Goal: Task Accomplishment & Management: Use online tool/utility

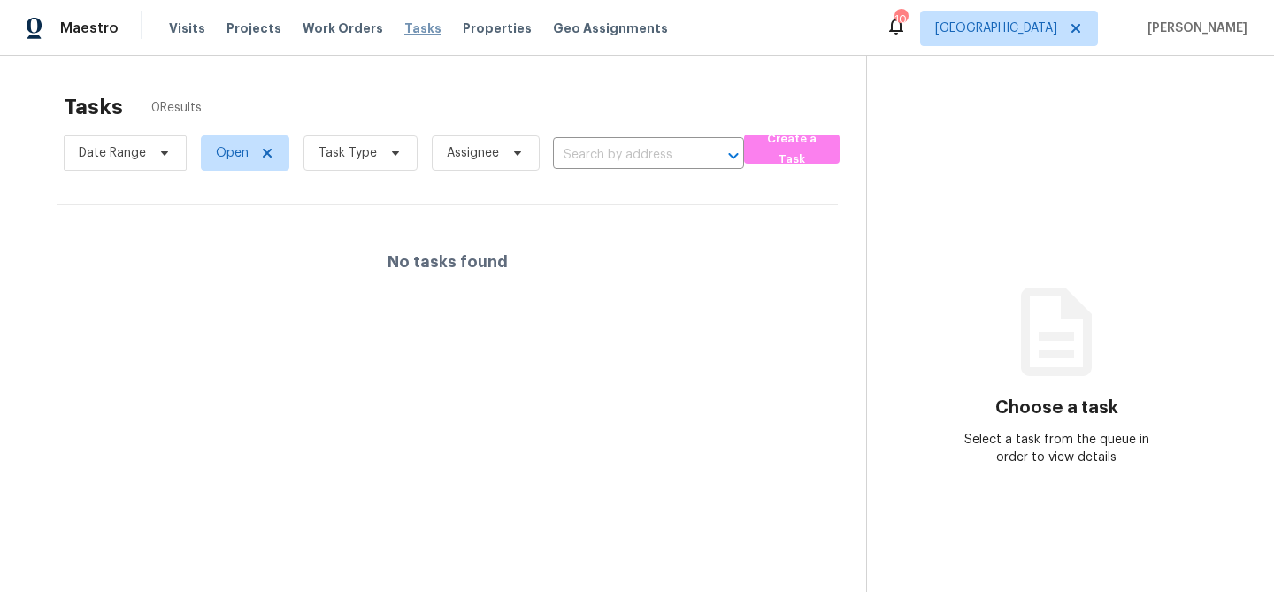
click at [406, 33] on span "Tasks" at bounding box center [422, 28] width 37 height 12
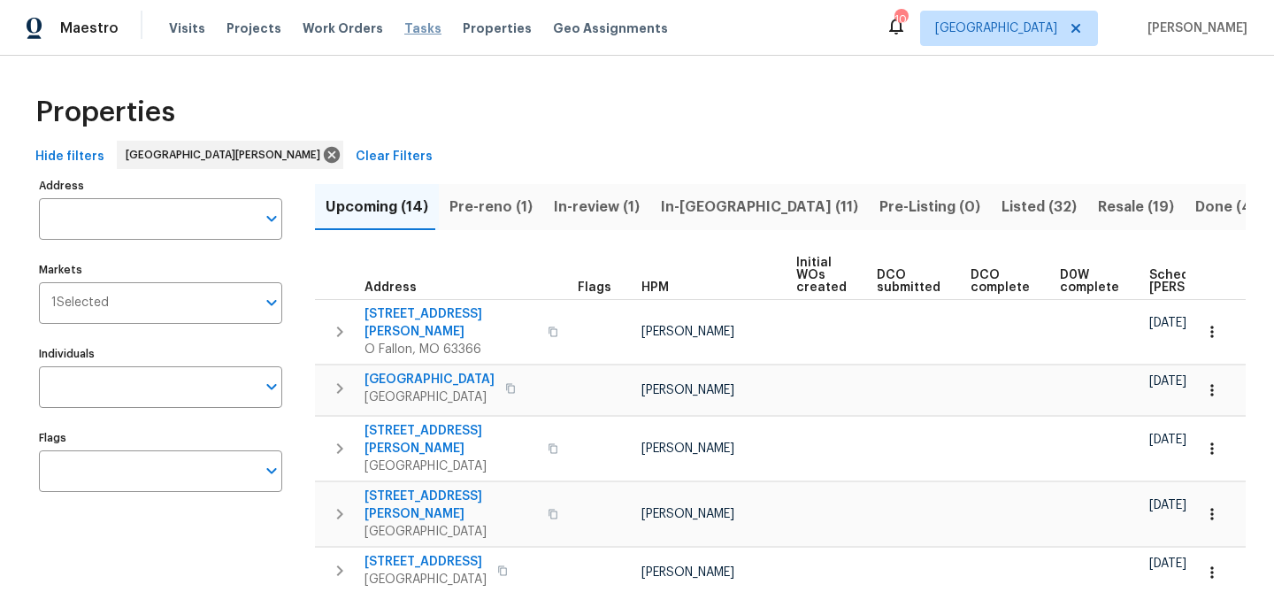
click at [408, 29] on span "Tasks" at bounding box center [422, 28] width 37 height 12
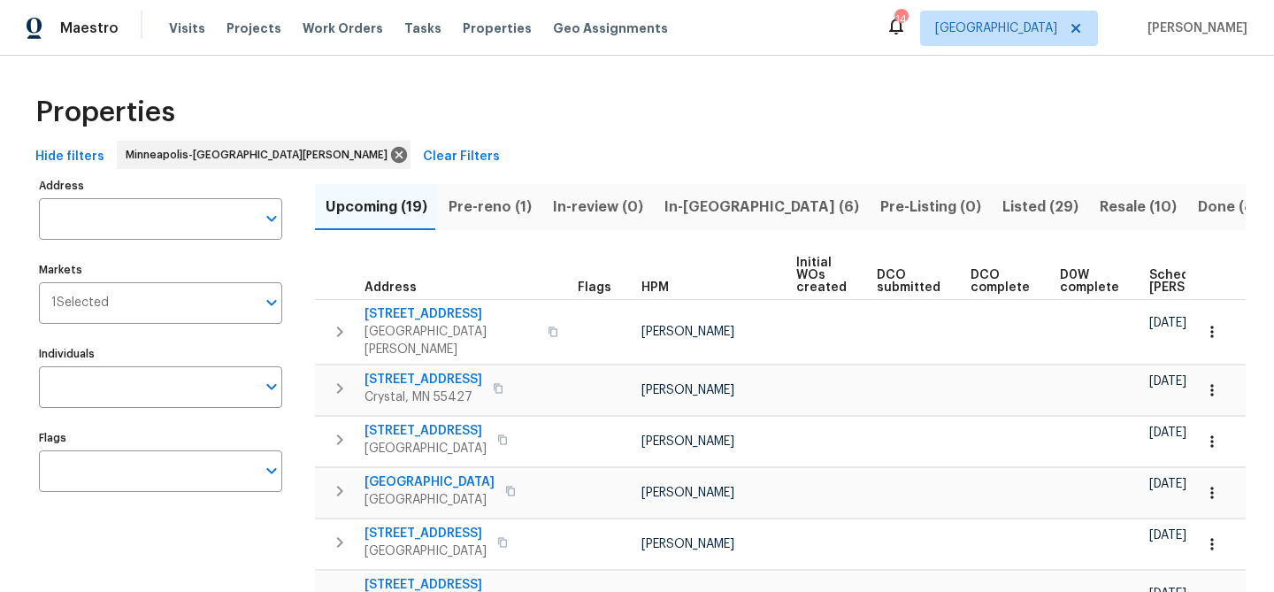
click at [404, 35] on div "Tasks" at bounding box center [422, 28] width 37 height 19
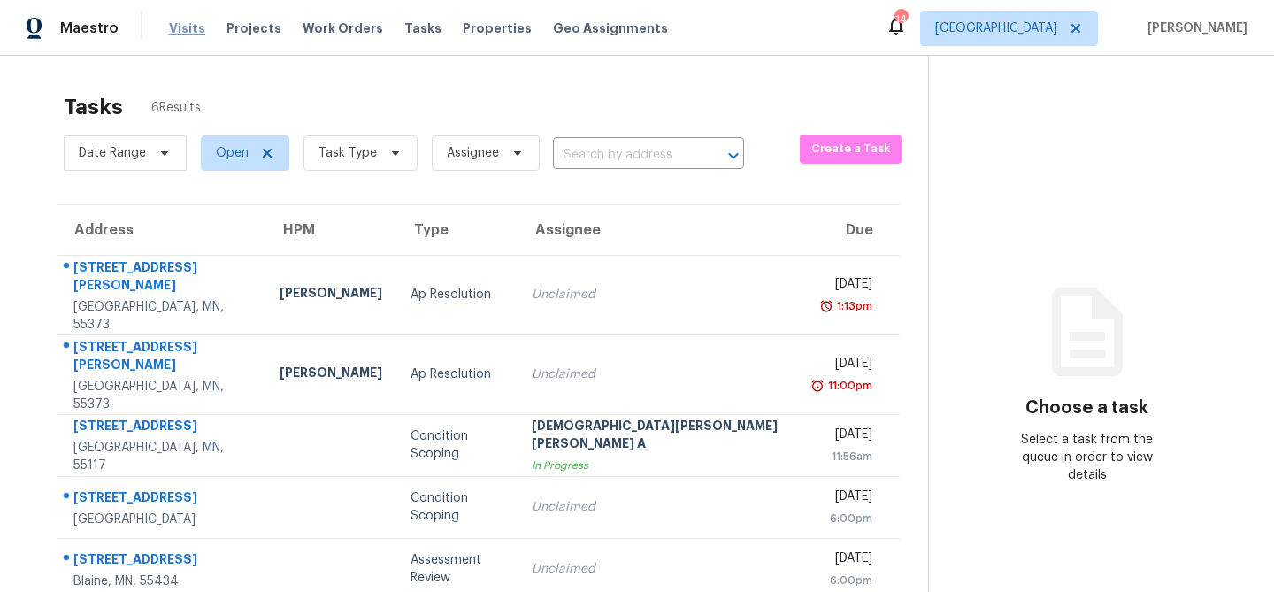
click at [187, 31] on span "Visits" at bounding box center [187, 28] width 36 height 18
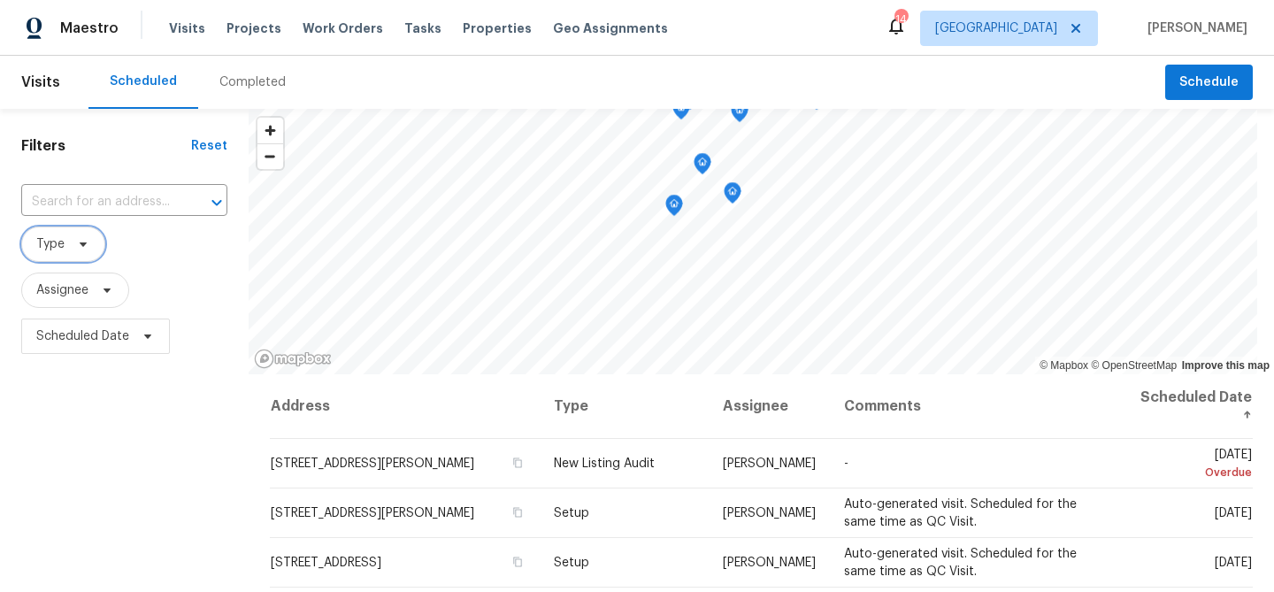
click at [65, 247] on span "Type" at bounding box center [63, 244] width 84 height 35
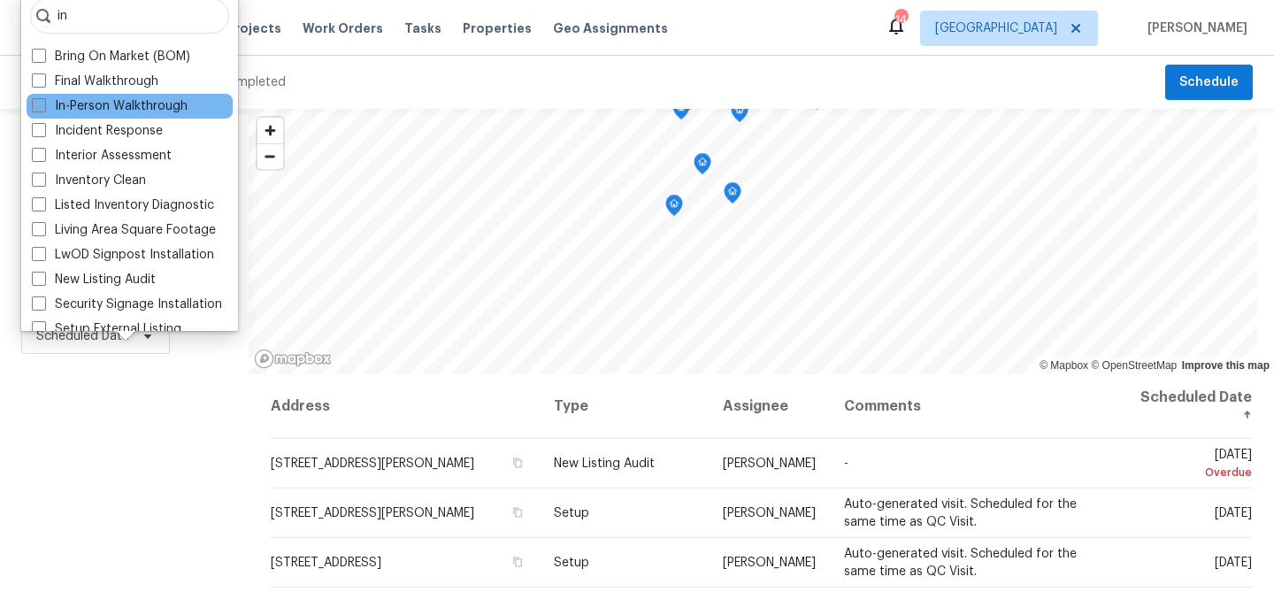
type input "in"
click at [98, 112] on label "In-Person Walkthrough" at bounding box center [110, 106] width 156 height 18
click at [43, 109] on input "In-Person Walkthrough" at bounding box center [38, 103] width 12 height 12
checkbox input "true"
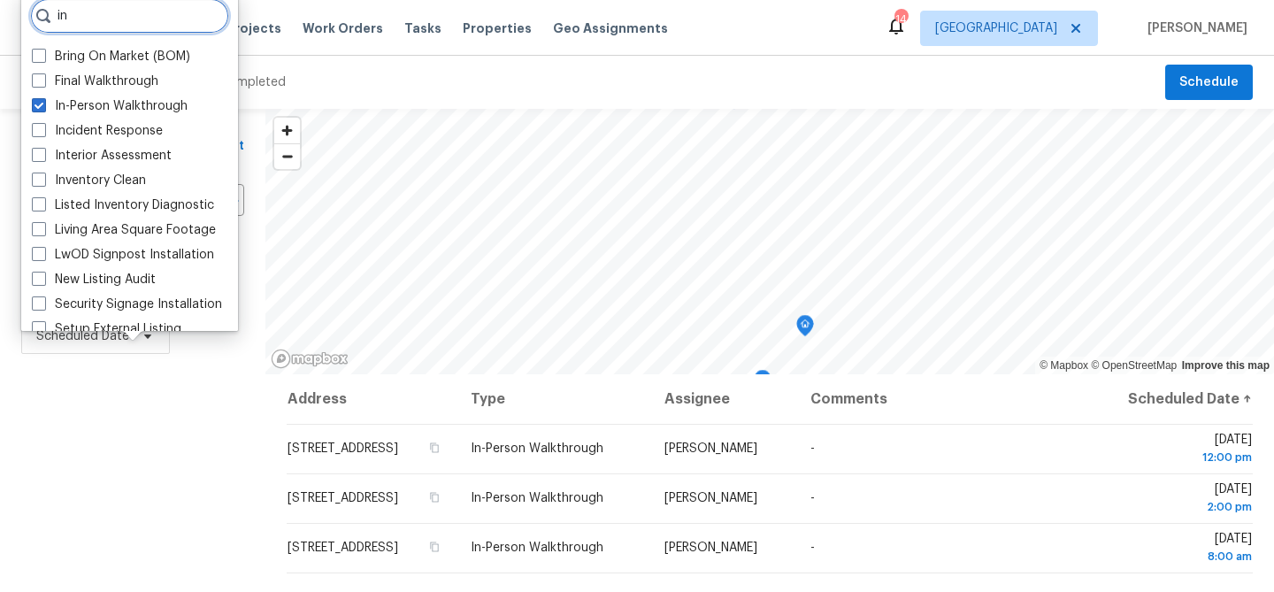
click at [111, 12] on input "in" at bounding box center [129, 15] width 199 height 35
type input "i"
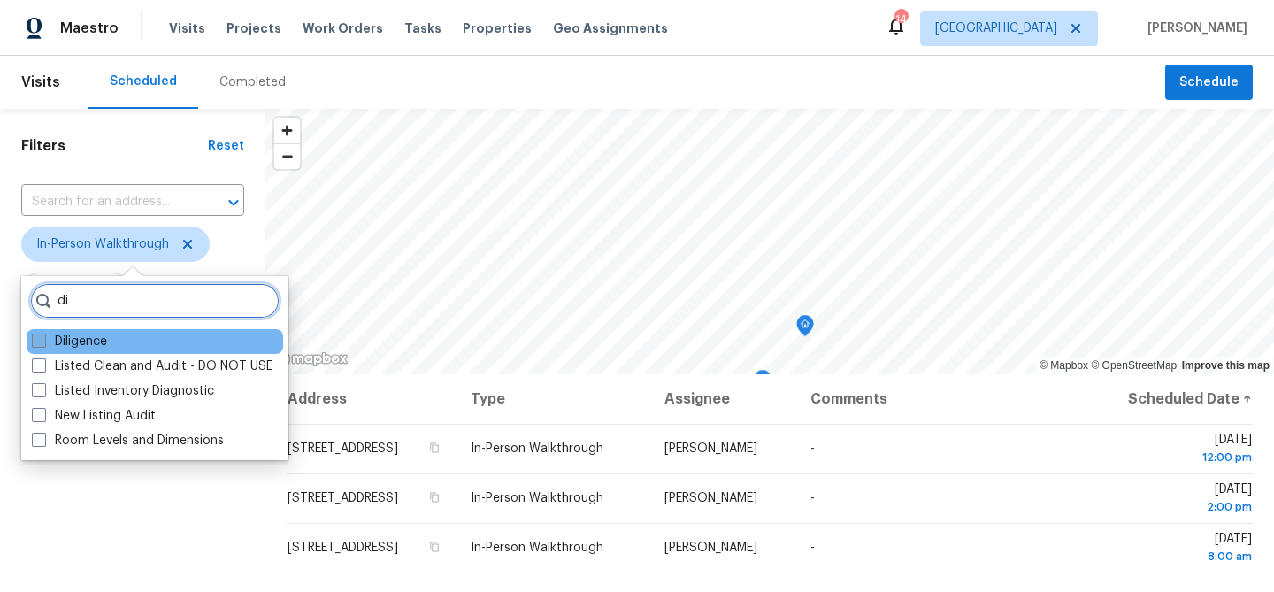
type input "di"
click at [89, 345] on label "Diligence" at bounding box center [69, 342] width 75 height 18
click at [43, 344] on input "Diligence" at bounding box center [38, 339] width 12 height 12
checkbox input "true"
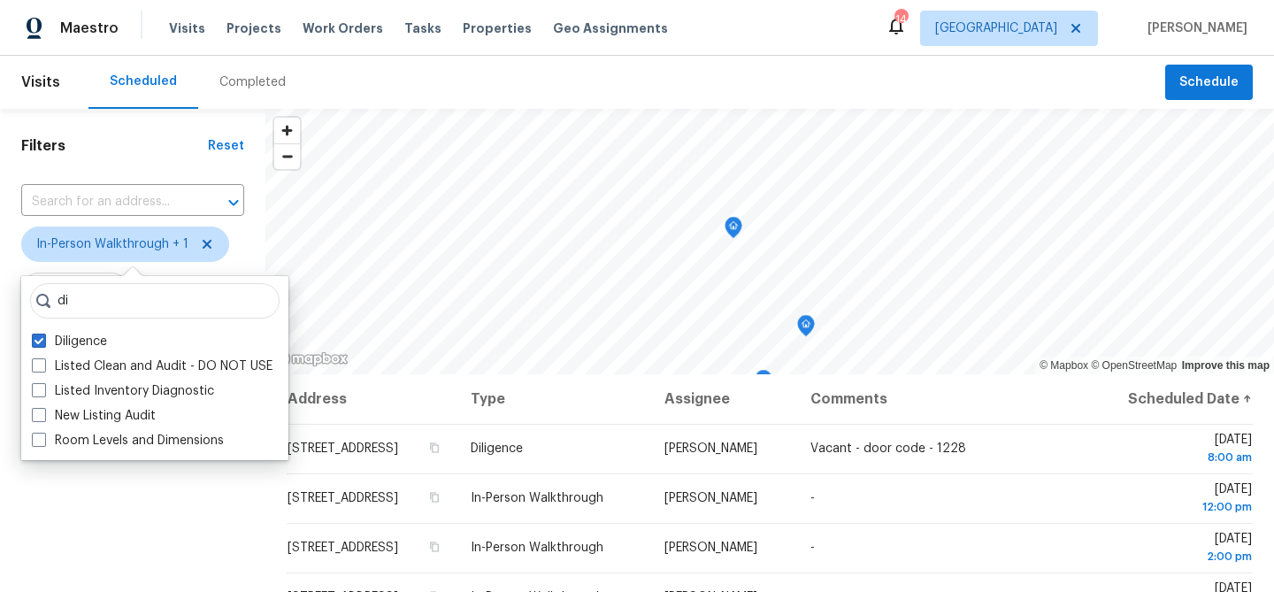
click at [115, 533] on div "Filters Reset ​ In-Person Walkthrough + 1 Assignee Scheduled Date" at bounding box center [132, 478] width 265 height 739
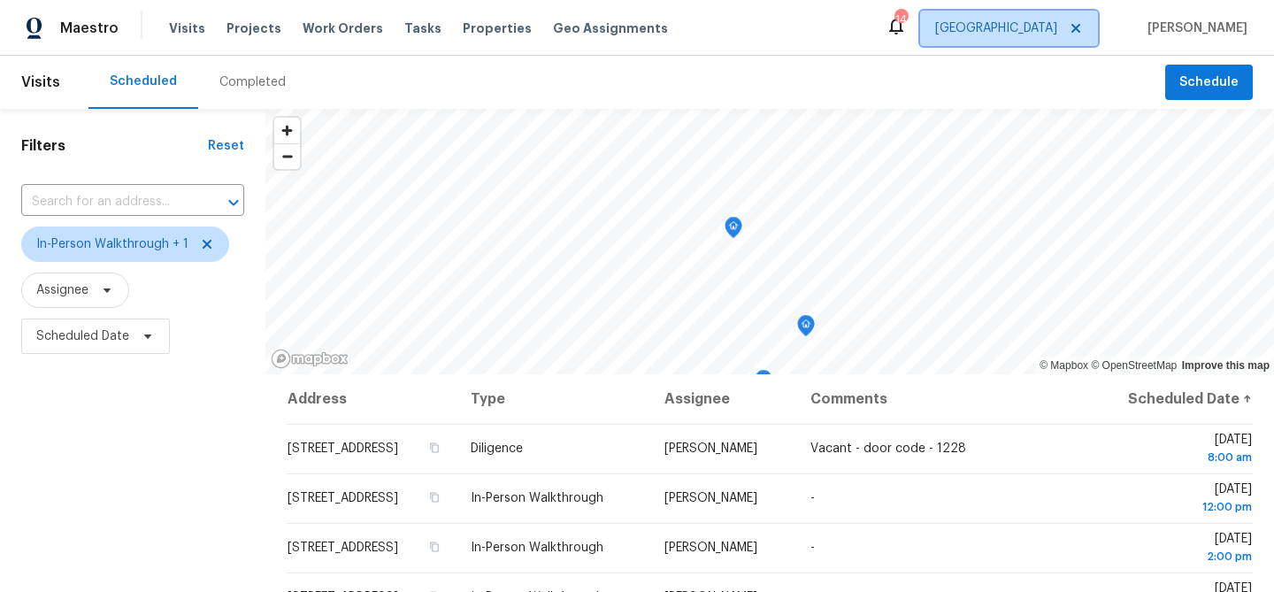
click at [1002, 37] on span "Minneapolis" at bounding box center [1009, 28] width 178 height 35
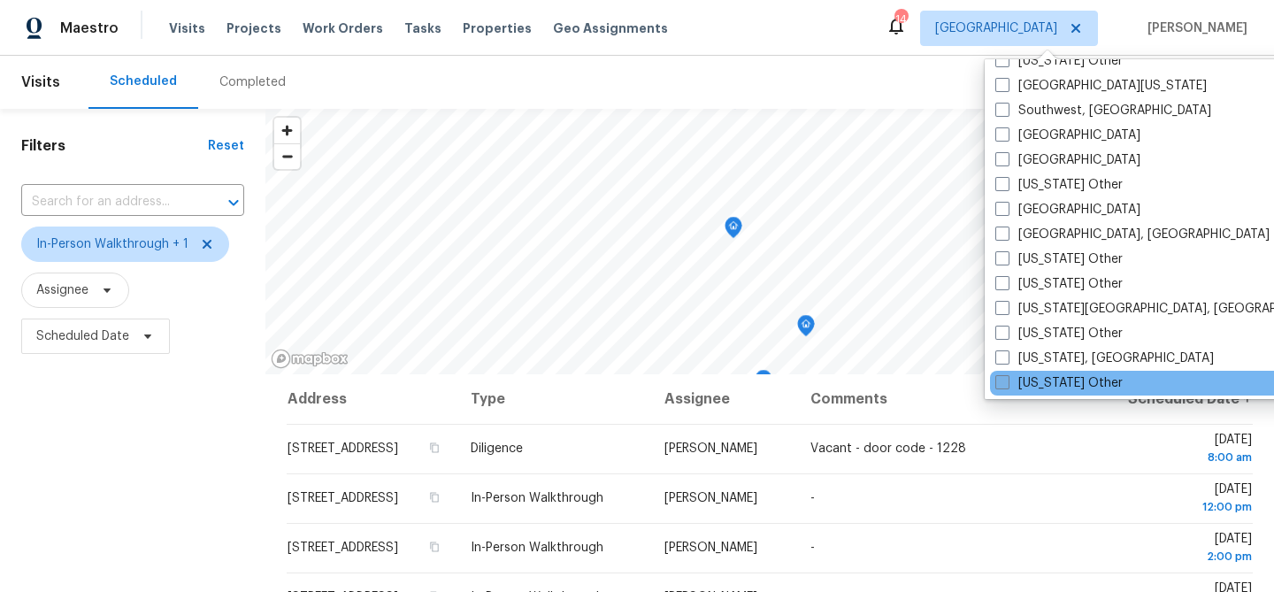
scroll to position [2535, 0]
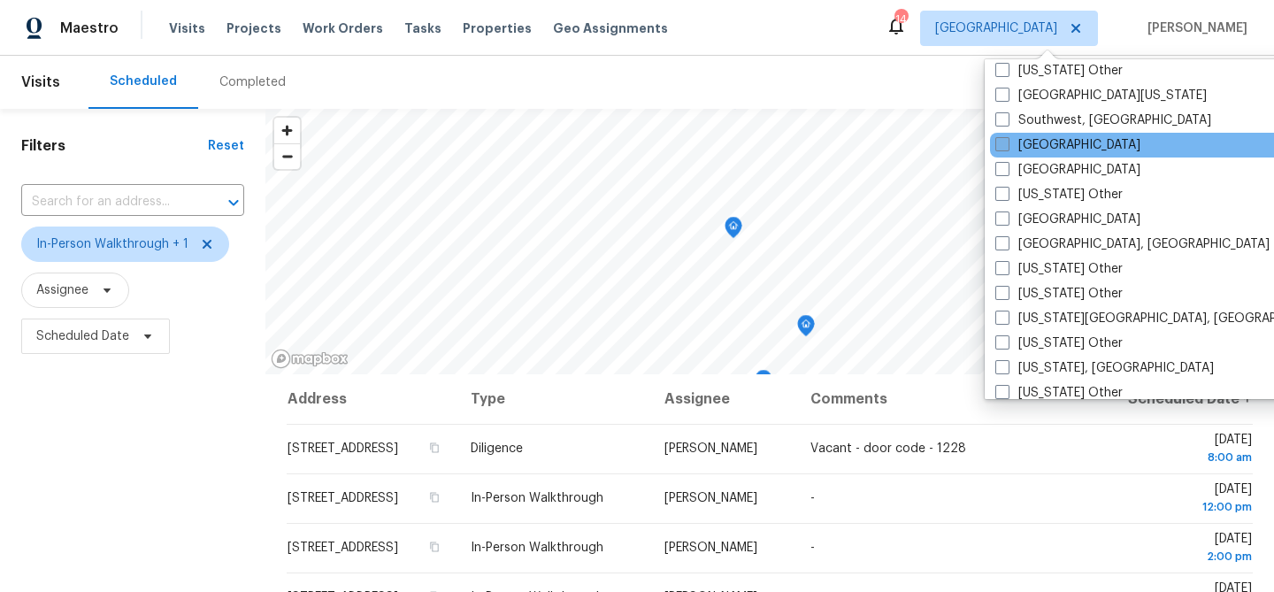
click at [1035, 142] on label "[GEOGRAPHIC_DATA]" at bounding box center [1068, 145] width 145 height 18
click at [1007, 142] on input "[GEOGRAPHIC_DATA]" at bounding box center [1002, 142] width 12 height 12
checkbox input "true"
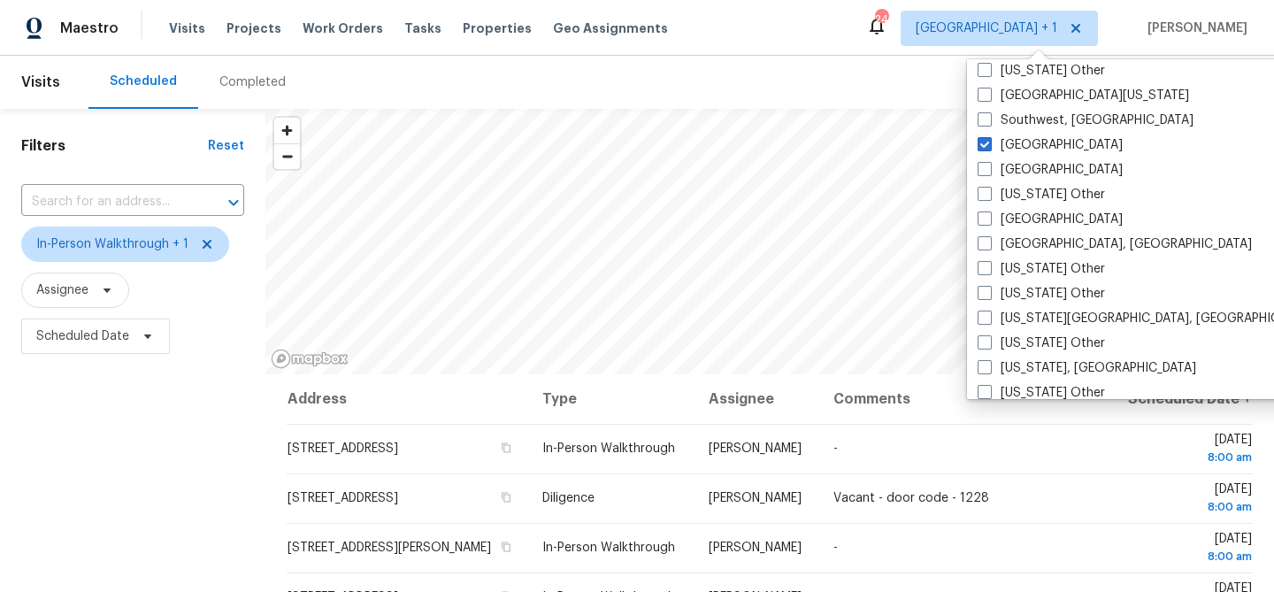
click at [135, 419] on div "Filters Reset ​ In-Person Walkthrough + 1 Assignee Scheduled Date" at bounding box center [132, 478] width 265 height 739
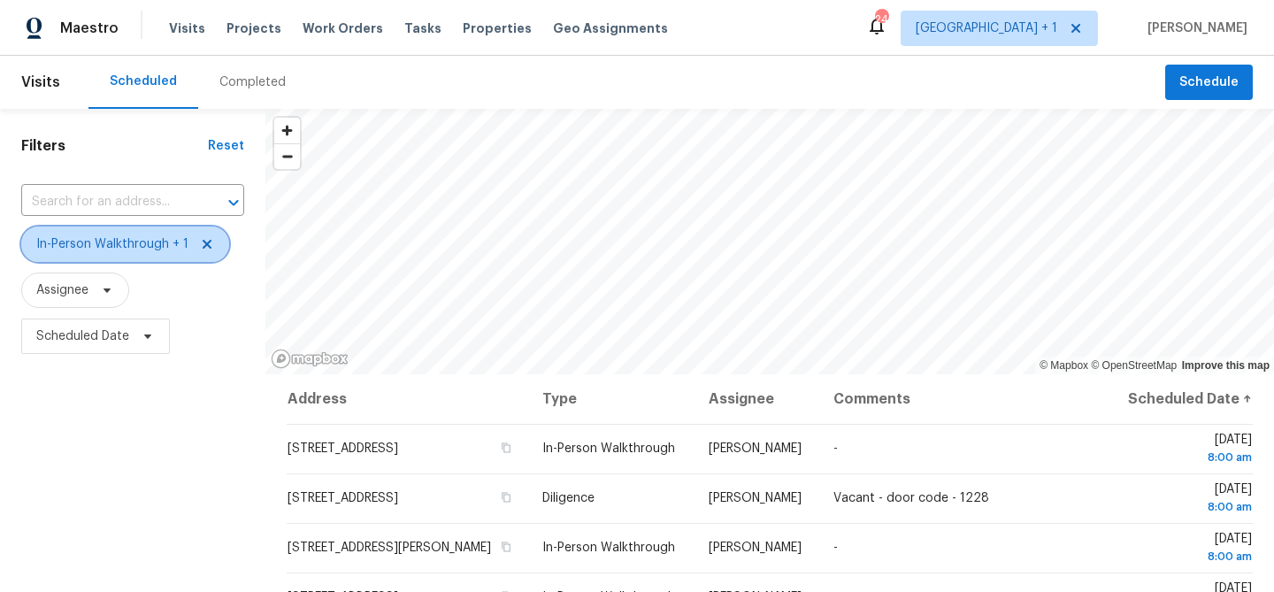
click at [207, 244] on icon at bounding box center [207, 244] width 14 height 14
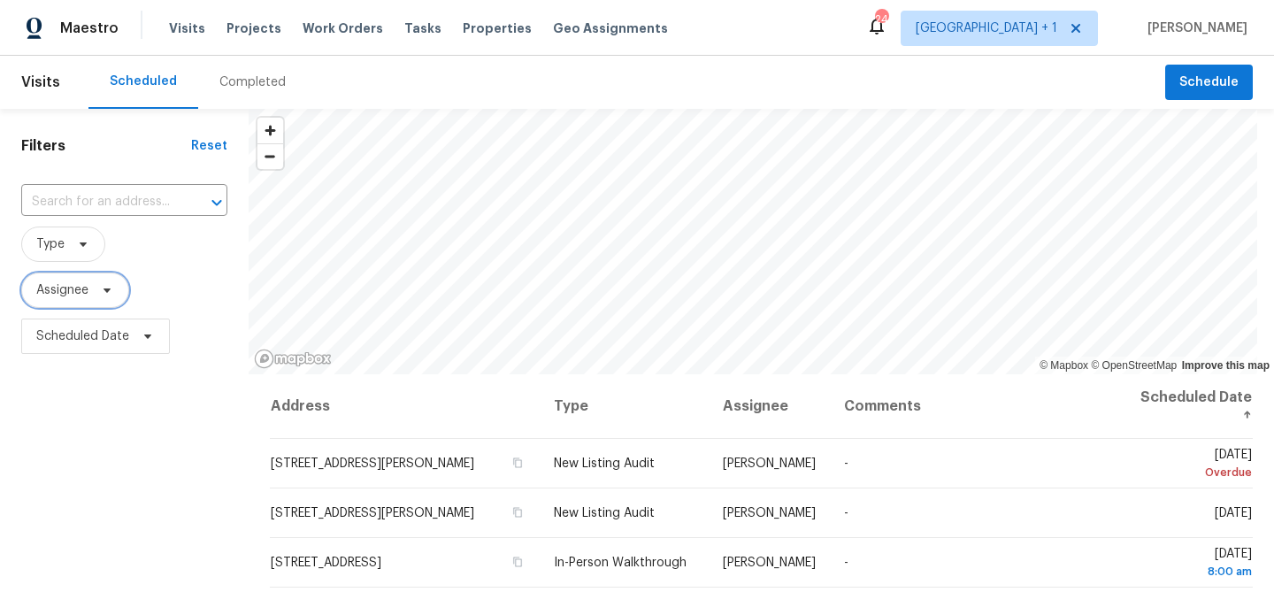
click at [59, 295] on span "Assignee" at bounding box center [62, 290] width 52 height 18
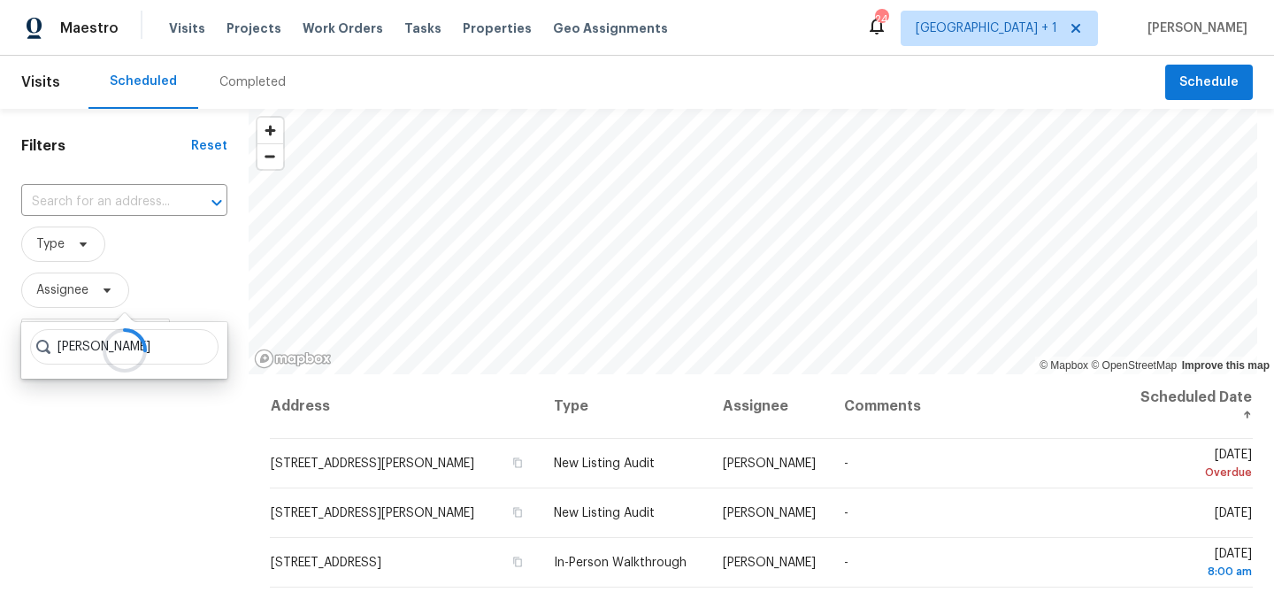
type input "matt bohlinger"
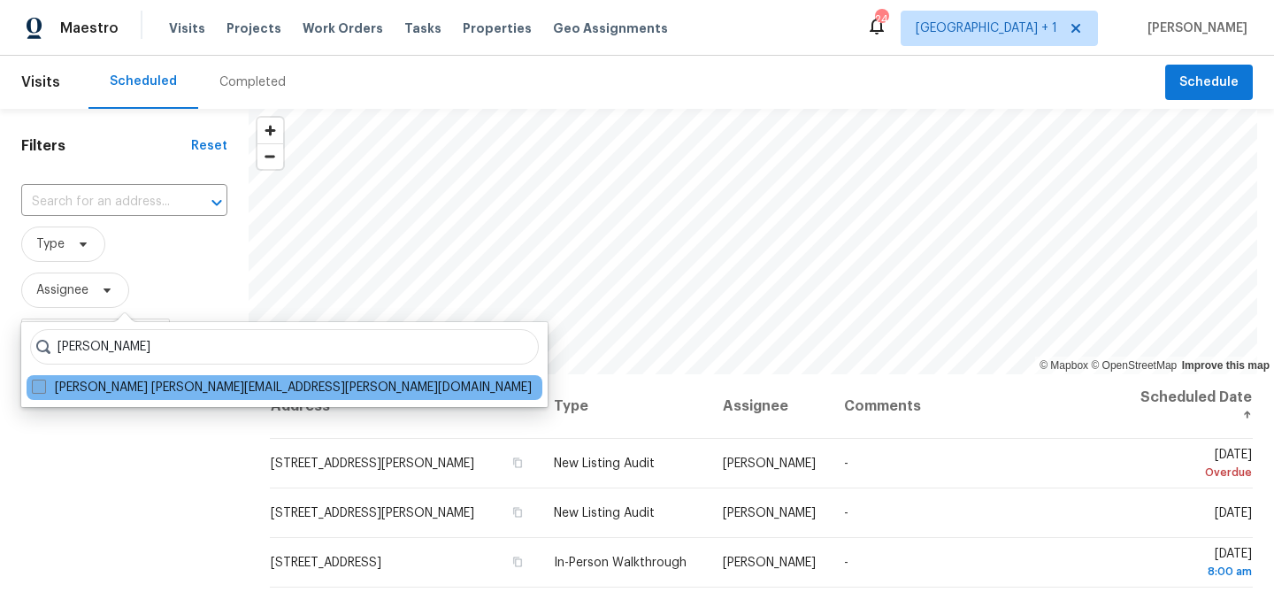
click at [43, 388] on span at bounding box center [39, 387] width 14 height 14
click at [43, 388] on input "Matt Bohlinger matt.bohlinger@opendoor.com" at bounding box center [38, 385] width 12 height 12
checkbox input "true"
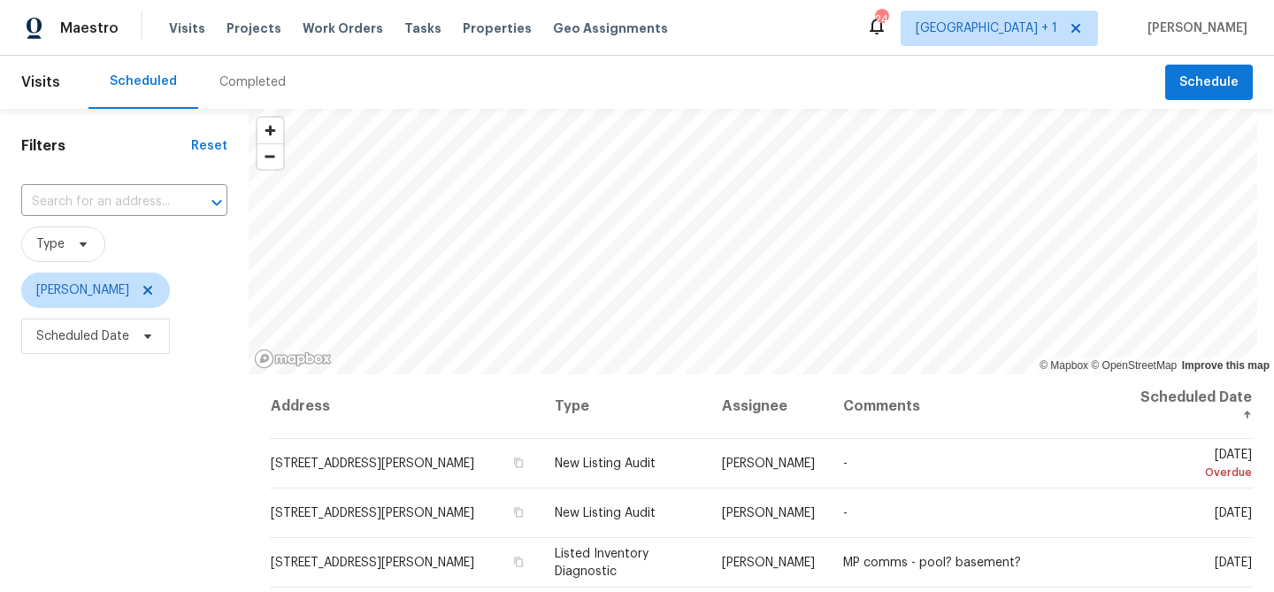
click at [52, 429] on div "Filters Reset ​ Type Matt Bohlinger Scheduled Date" at bounding box center [124, 478] width 249 height 739
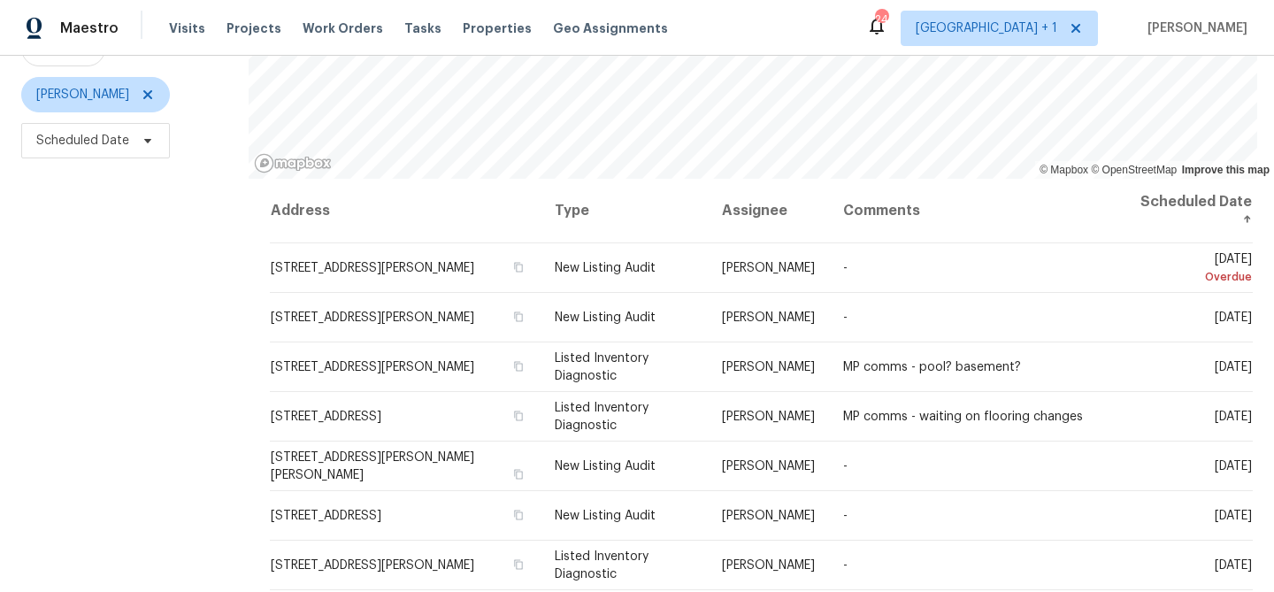
scroll to position [191, 0]
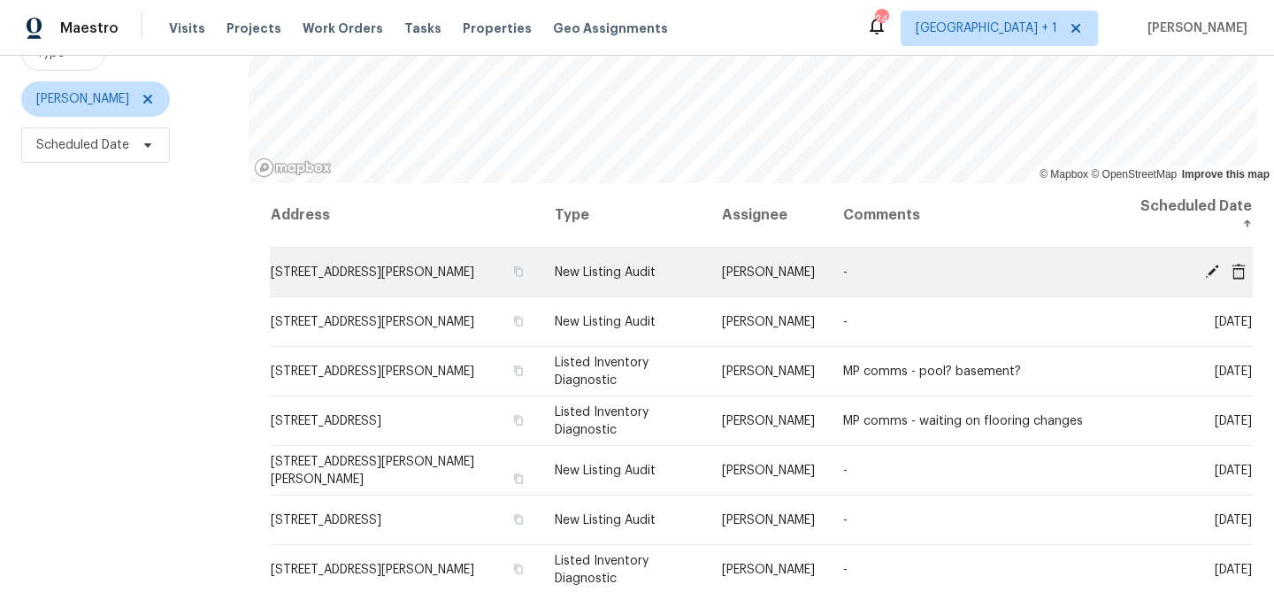
click at [1212, 271] on icon at bounding box center [1212, 271] width 14 height 14
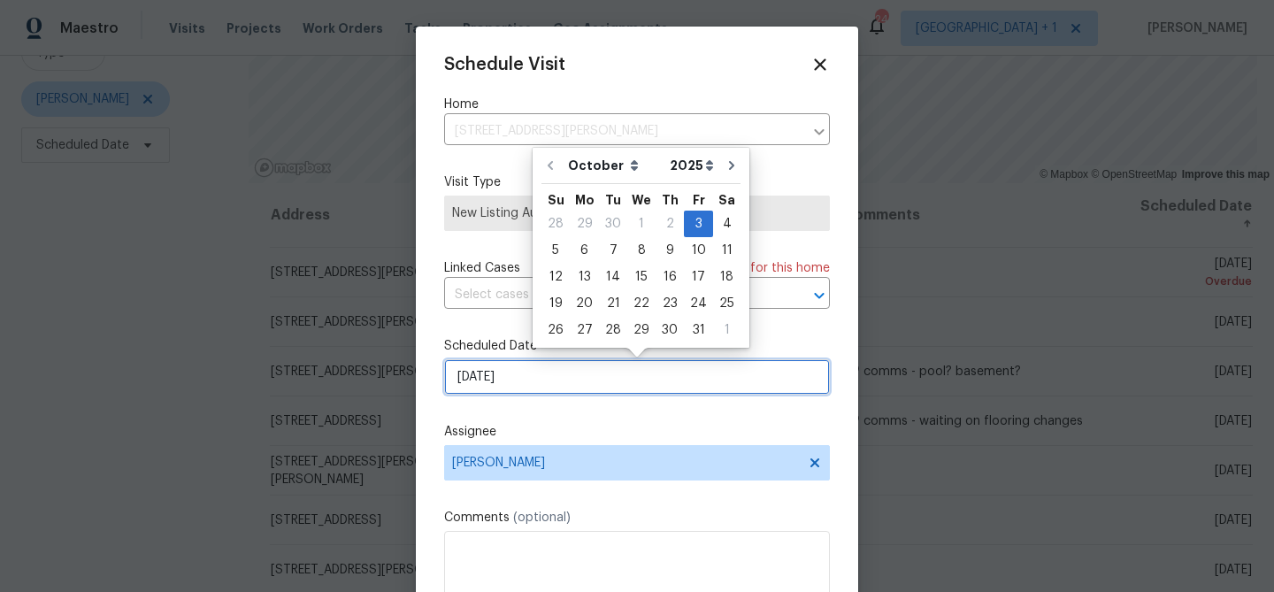
click at [605, 381] on input "10/3/2025" at bounding box center [637, 376] width 386 height 35
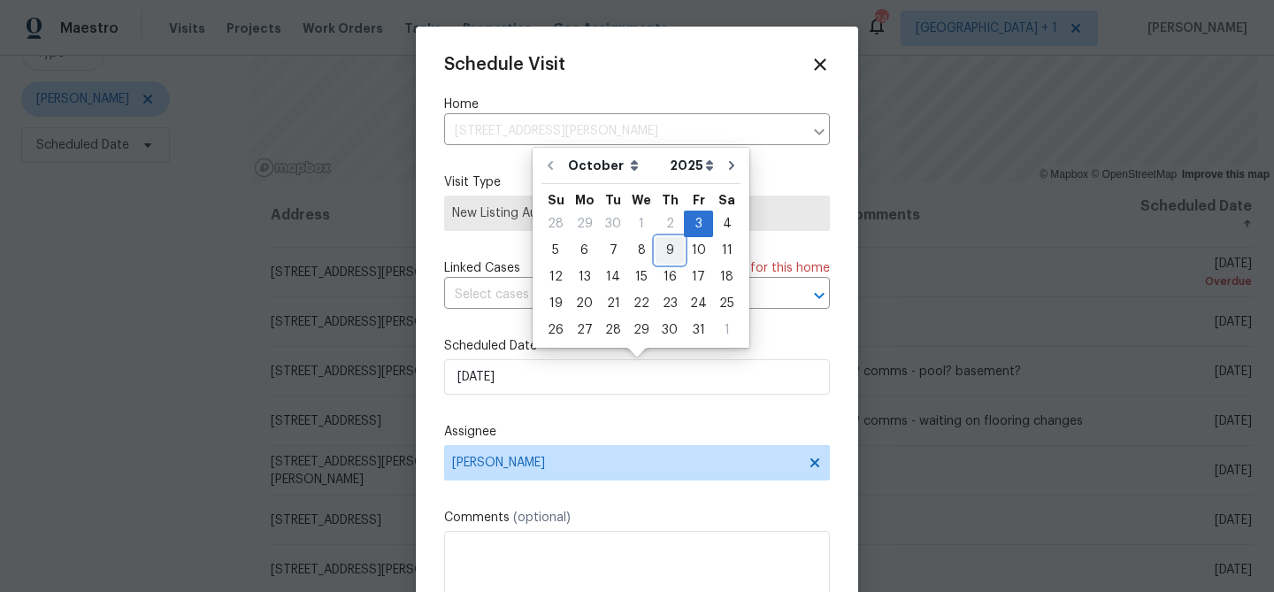
click at [671, 254] on div "9" at bounding box center [670, 250] width 28 height 25
type input "10/9/2025"
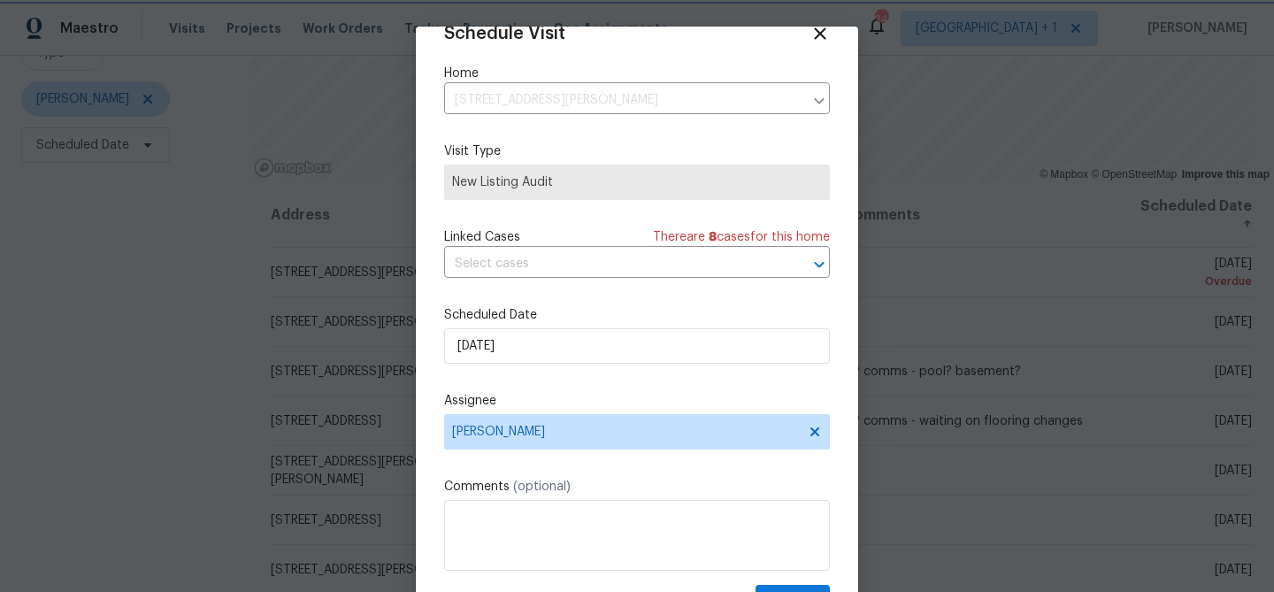
scroll to position [81, 0]
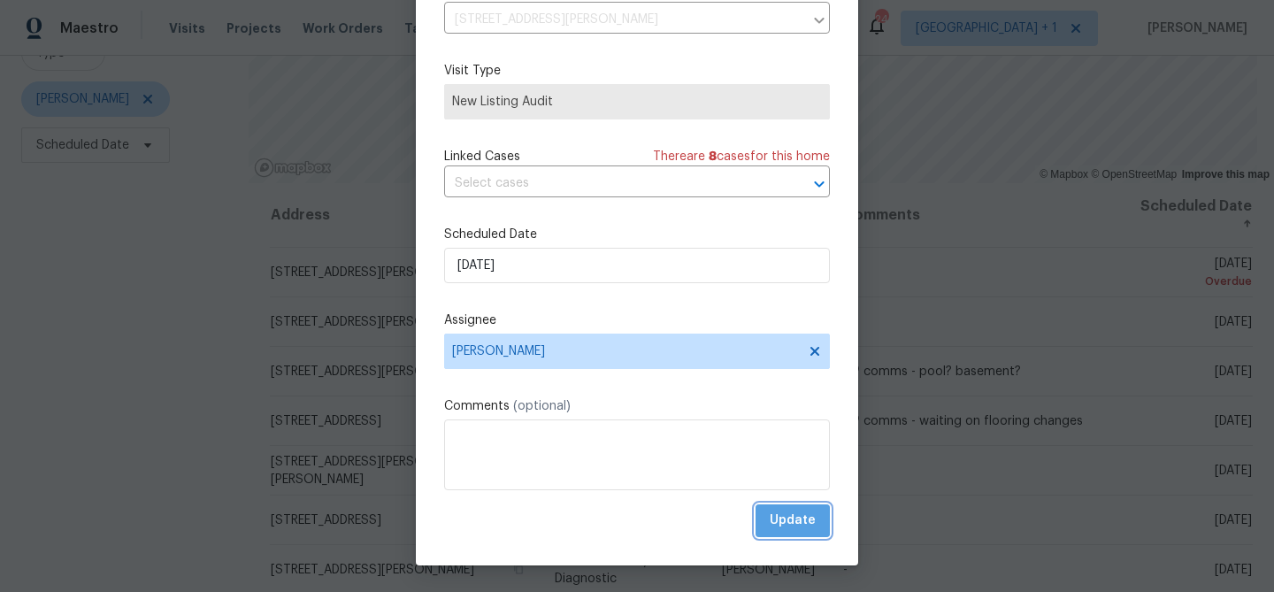
click at [779, 510] on span "Update" at bounding box center [793, 521] width 46 height 22
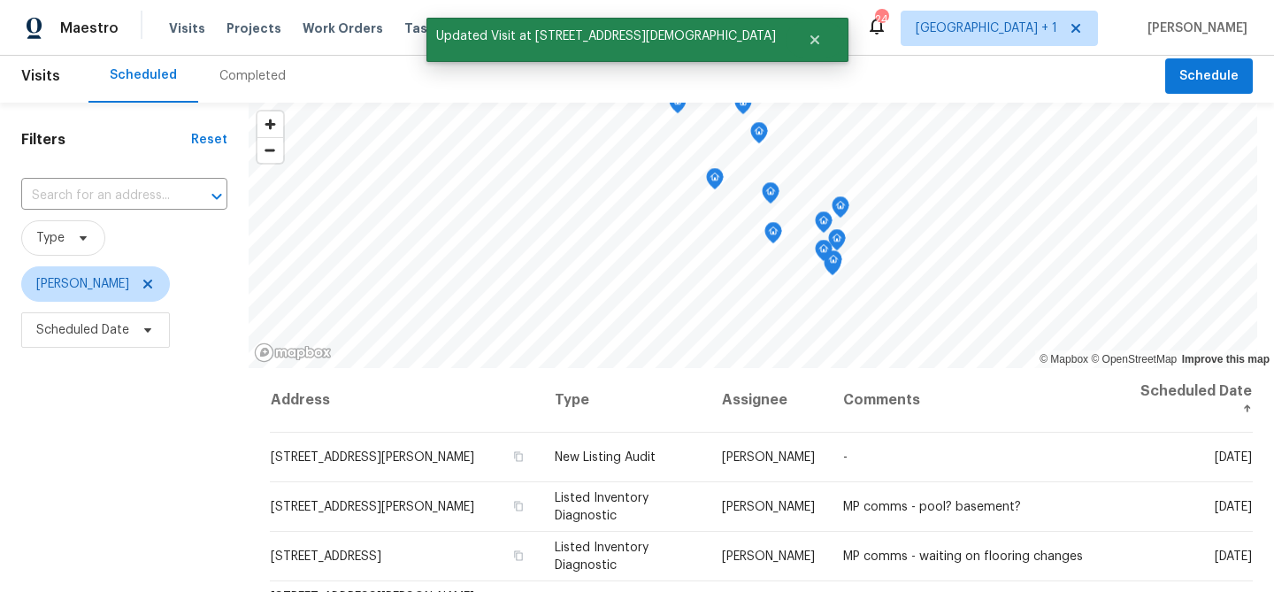
scroll to position [0, 0]
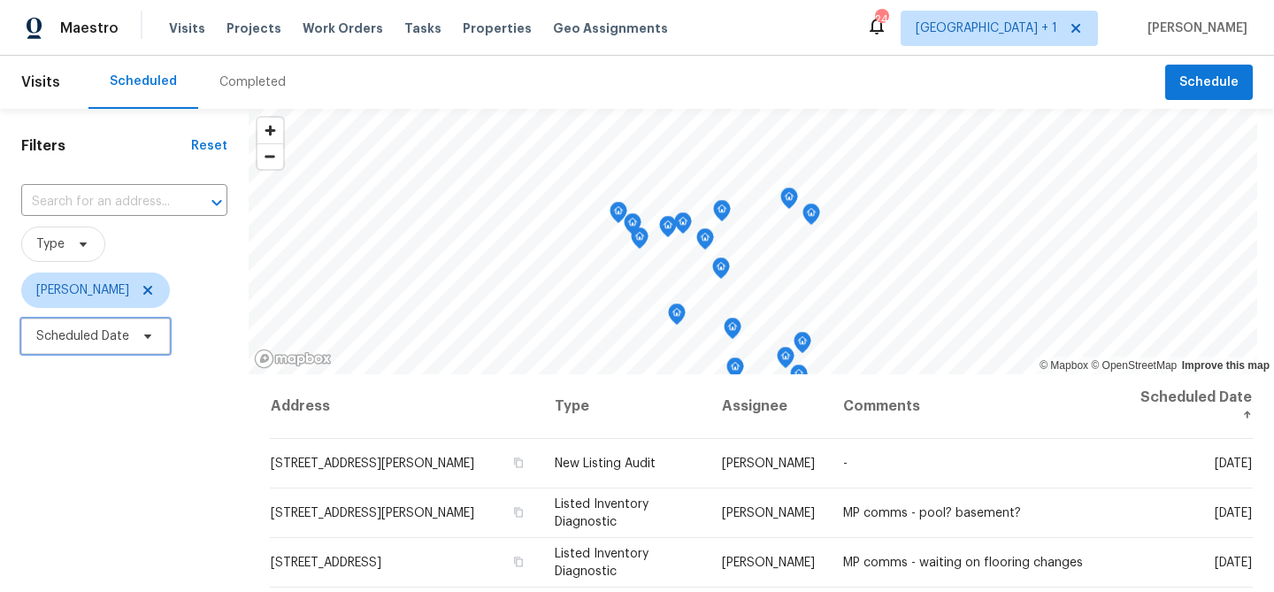
click at [82, 333] on span "Scheduled Date" at bounding box center [82, 336] width 93 height 18
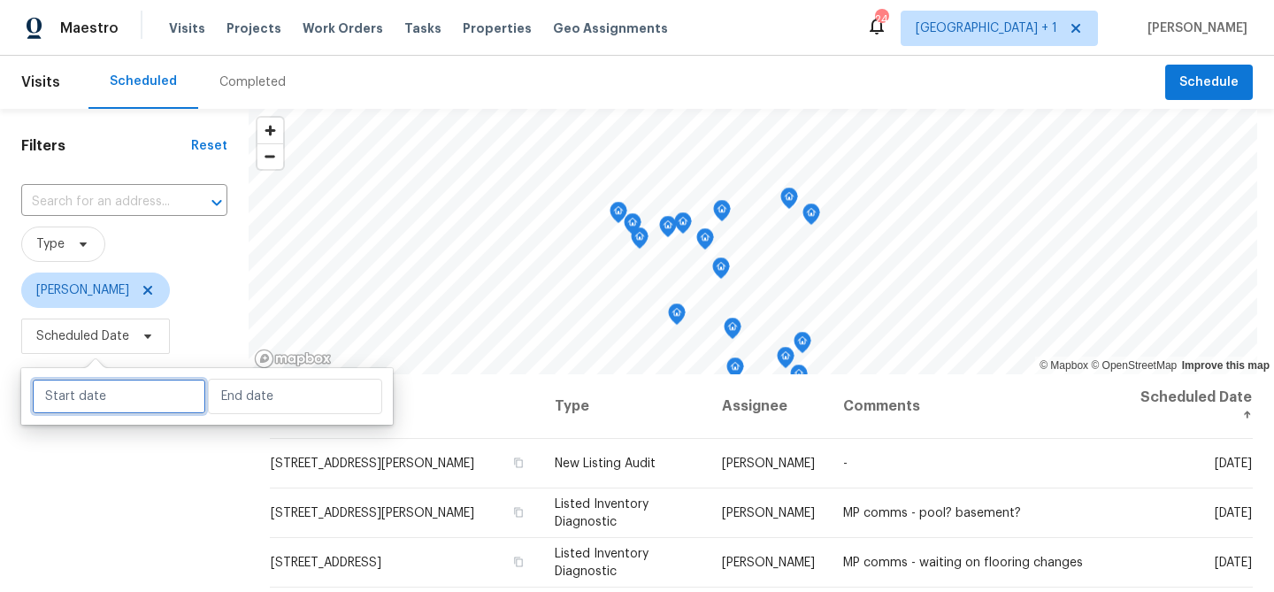
select select "9"
select select "2025"
select select "10"
select select "2025"
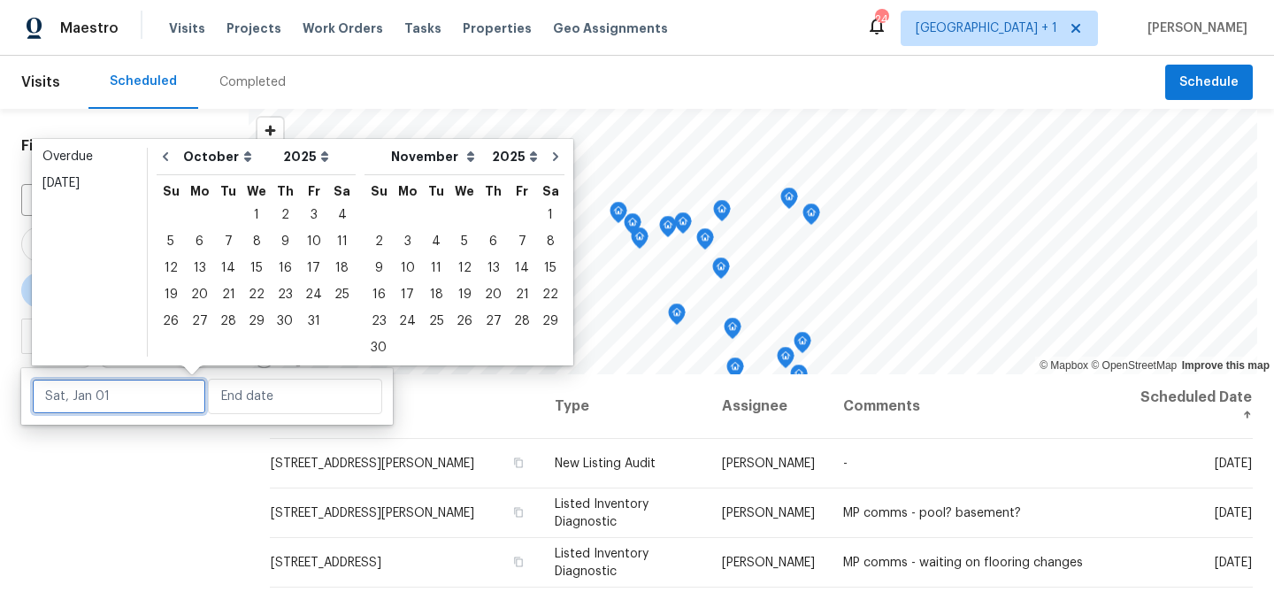
click at [94, 400] on input "text" at bounding box center [119, 396] width 174 height 35
click at [192, 250] on div "6" at bounding box center [199, 241] width 29 height 25
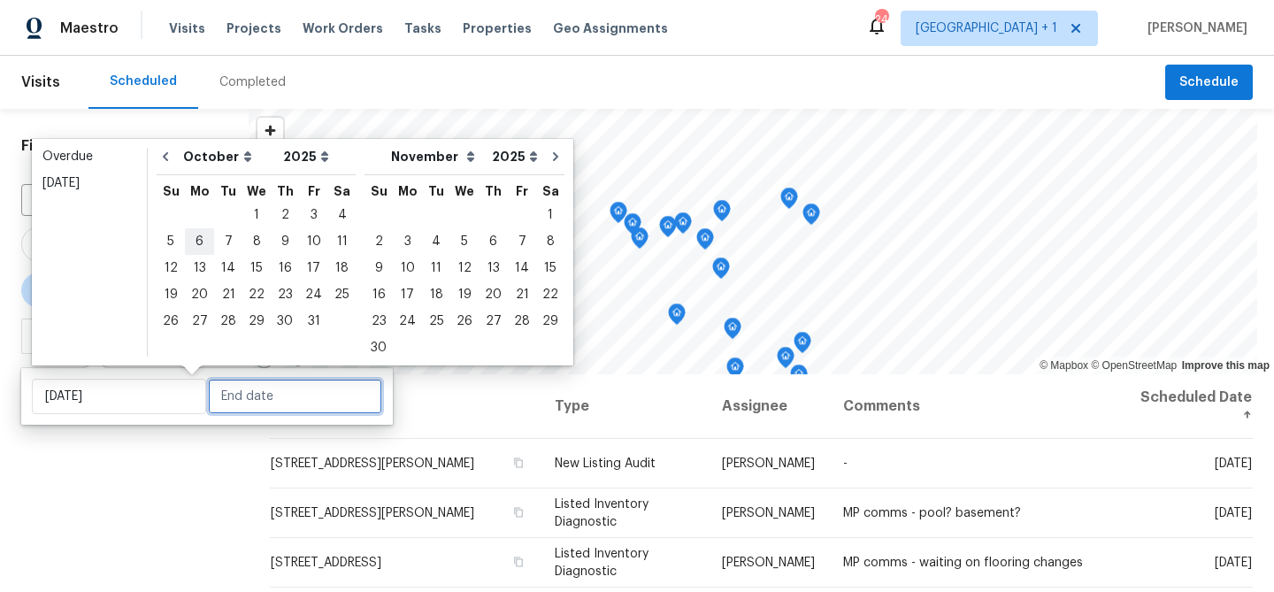
type input "Mon, Oct 06"
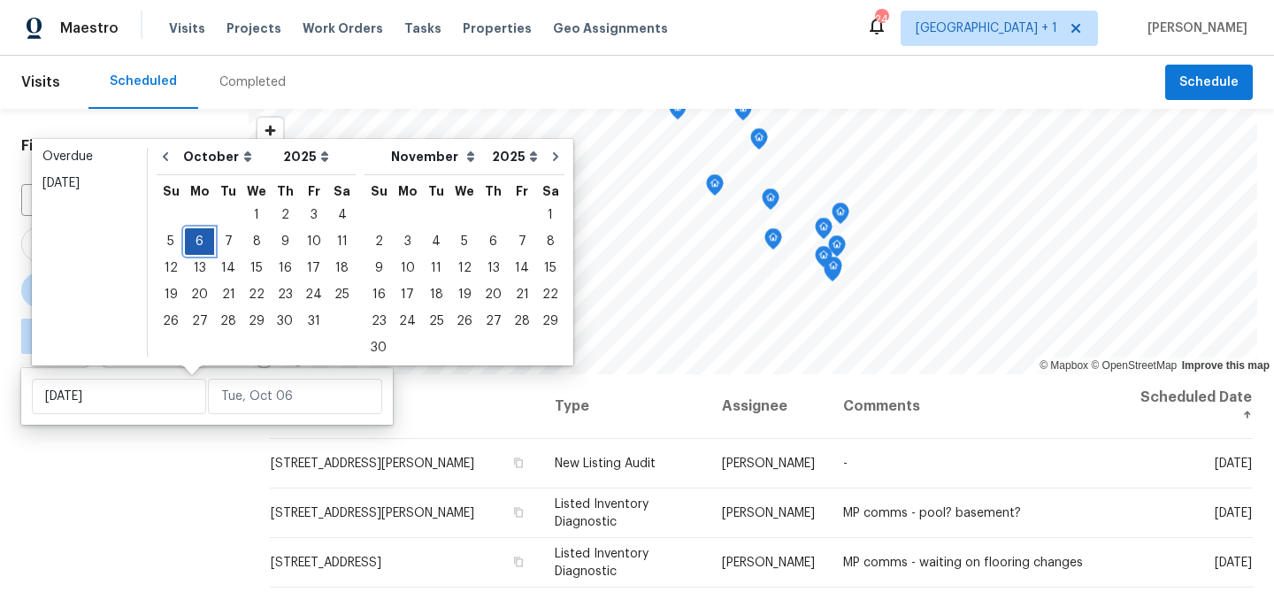
click at [192, 250] on div "6" at bounding box center [199, 241] width 29 height 25
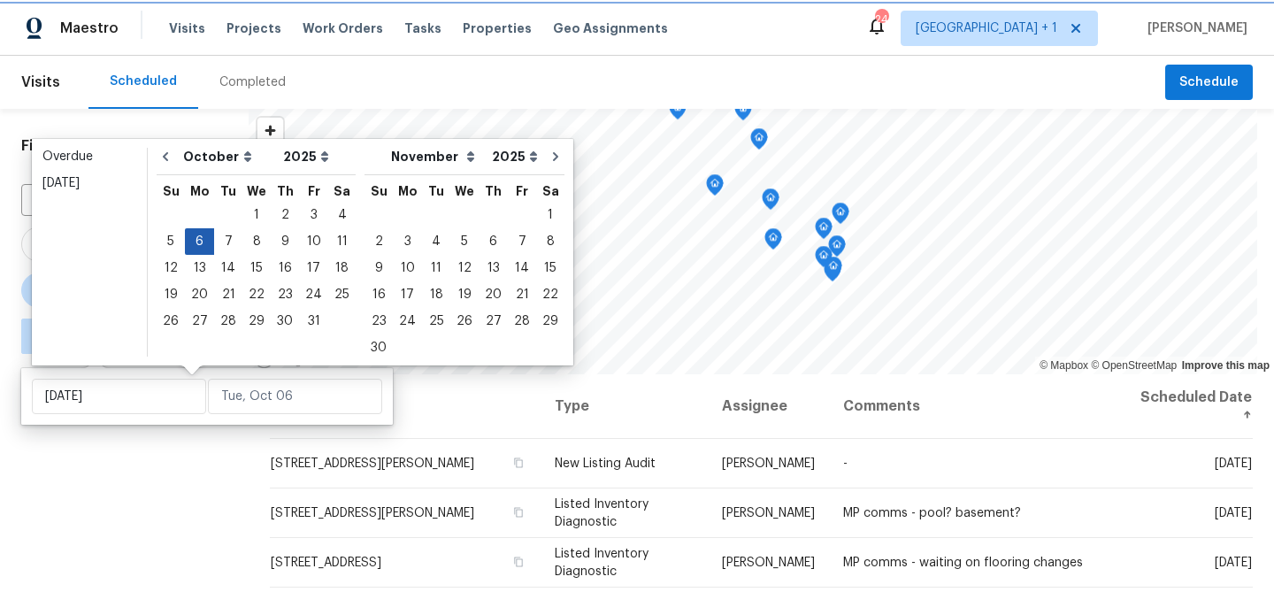
type input "Mon, Oct 06"
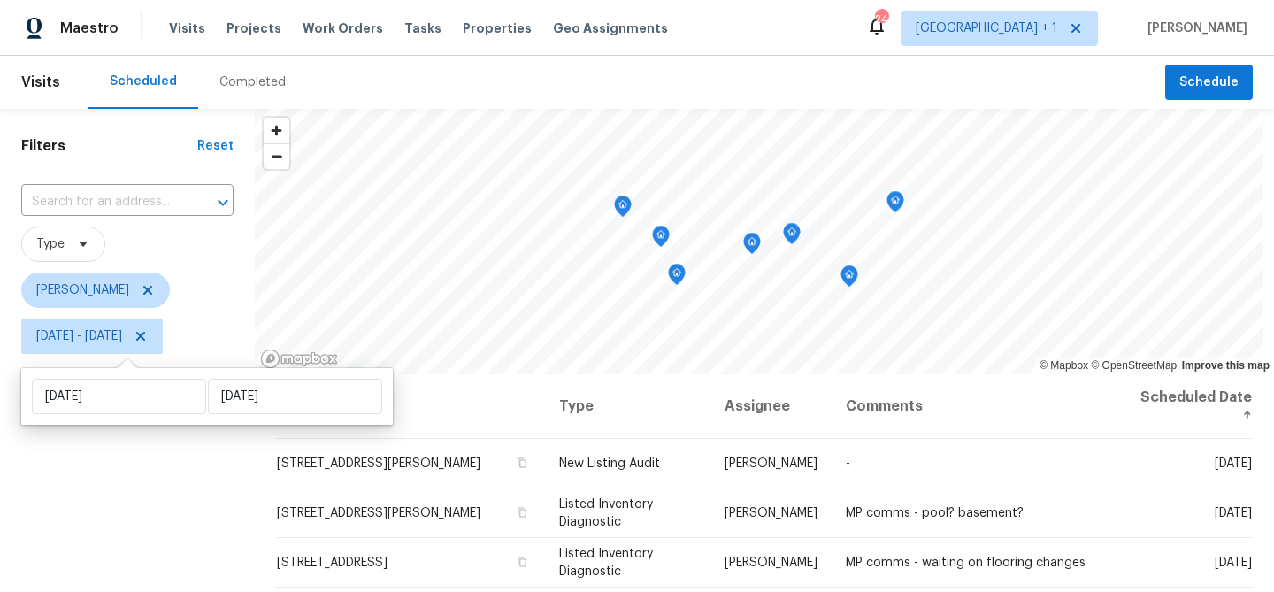
click at [163, 455] on div "Filters Reset ​ Type Matt Bohlinger Mon, Oct 06 - Mon, Oct 06" at bounding box center [127, 478] width 255 height 739
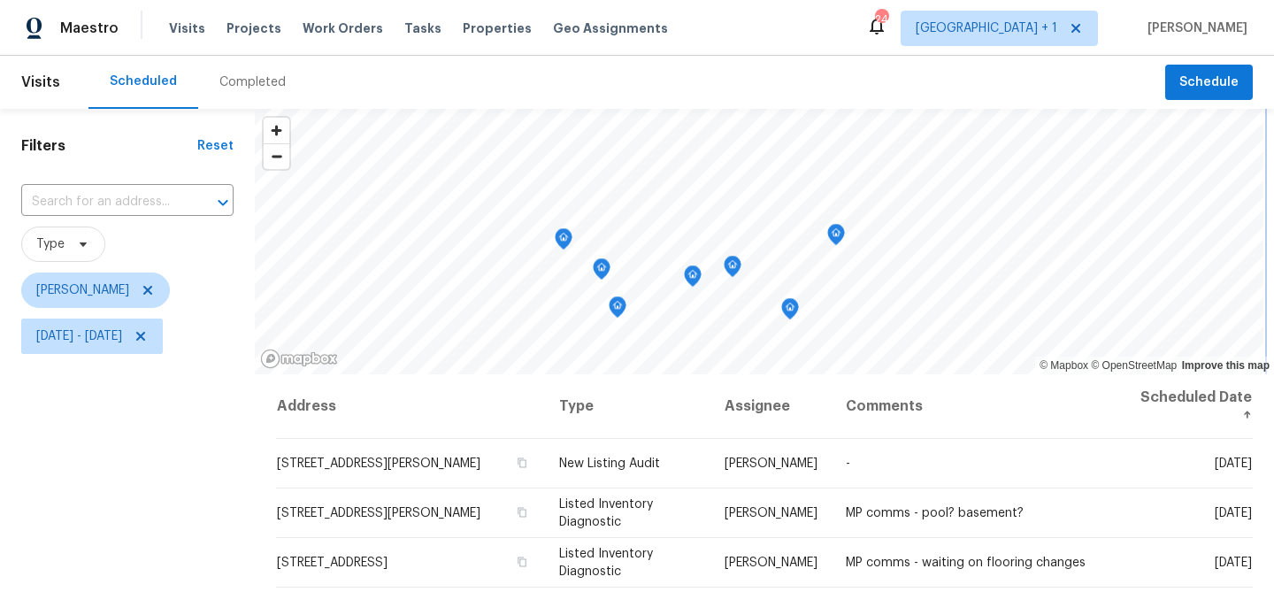
click at [566, 242] on icon "Map marker" at bounding box center [564, 239] width 16 height 20
click at [1224, 91] on span "Schedule" at bounding box center [1209, 83] width 59 height 22
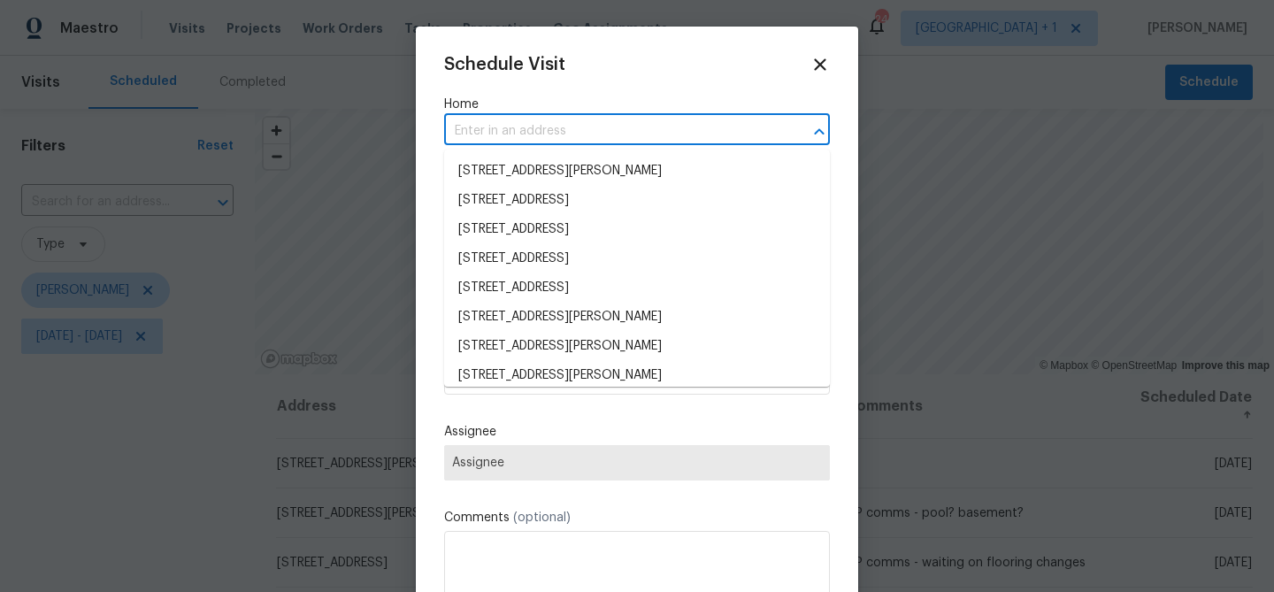
click at [520, 119] on input "text" at bounding box center [612, 131] width 336 height 27
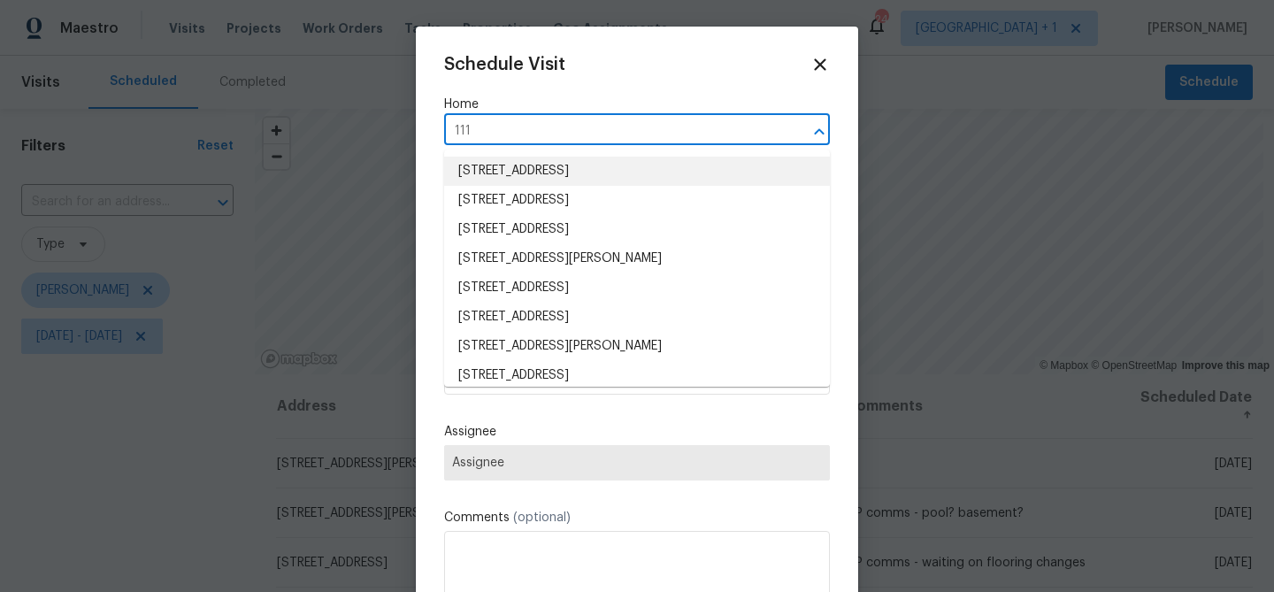
type input "111 b"
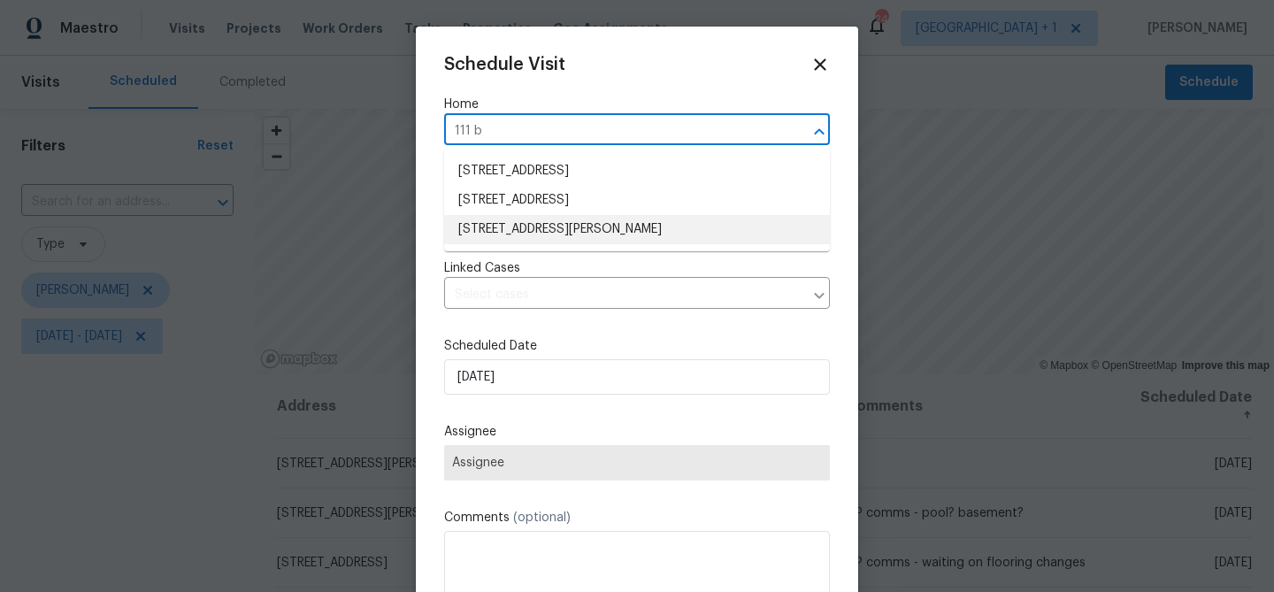
click at [515, 226] on li "111 Barrington Dr, Saint Peters, MO 63376" at bounding box center [637, 229] width 386 height 29
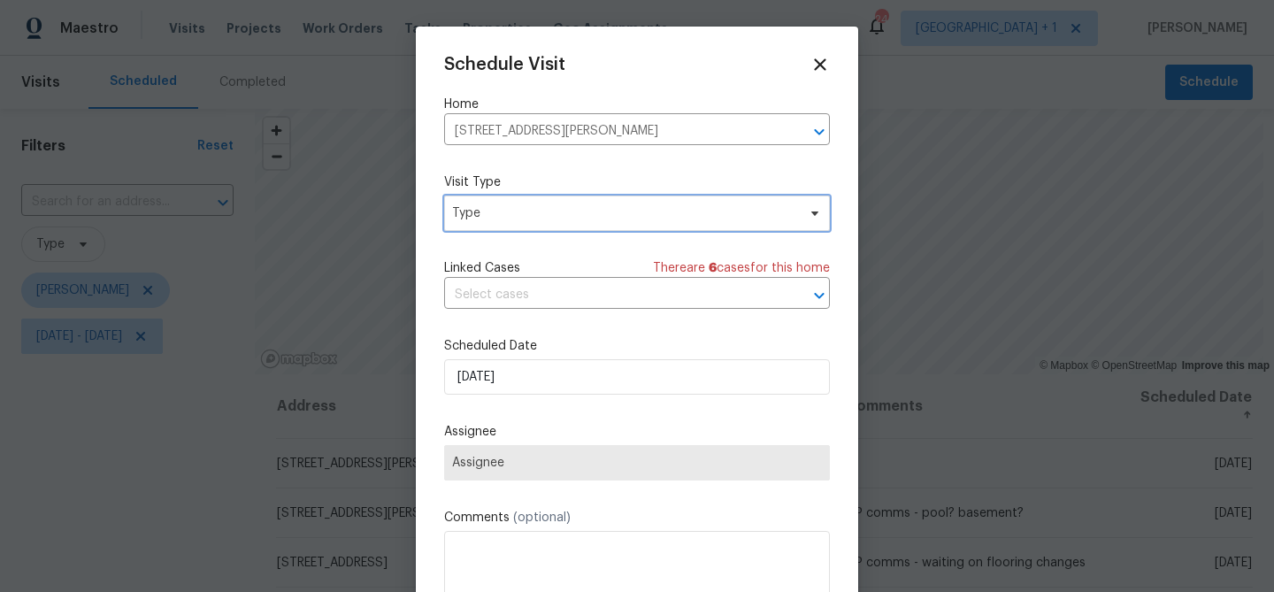
click at [515, 224] on span "Type" at bounding box center [637, 213] width 386 height 35
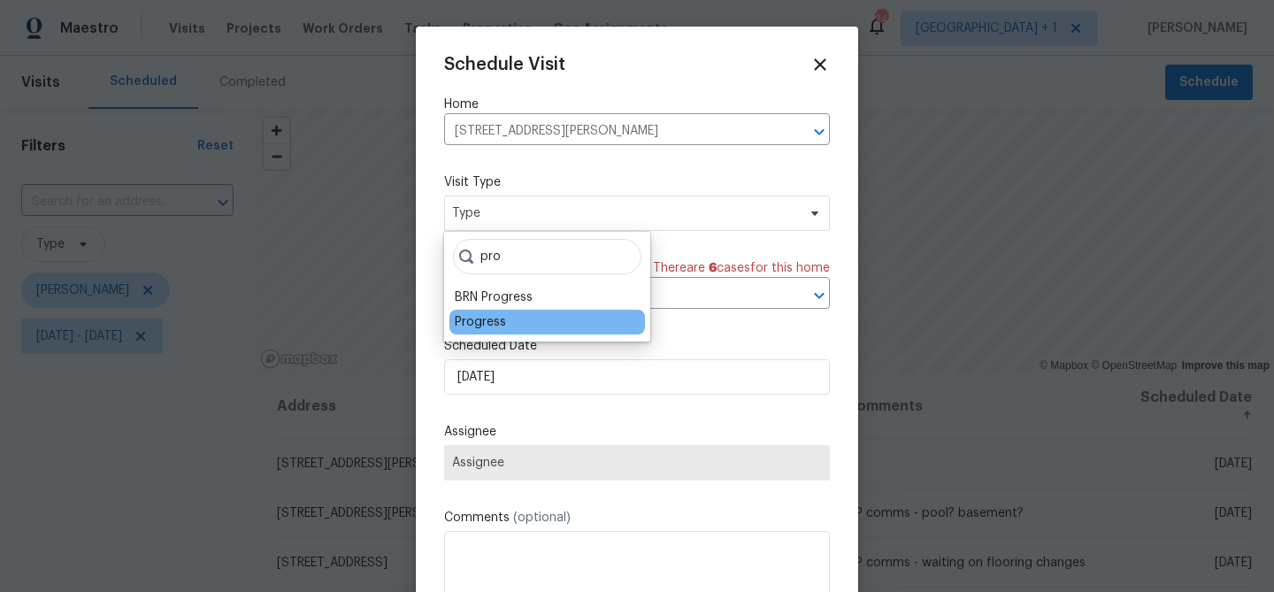
type input "pro"
click at [481, 321] on div "Progress" at bounding box center [480, 322] width 51 height 18
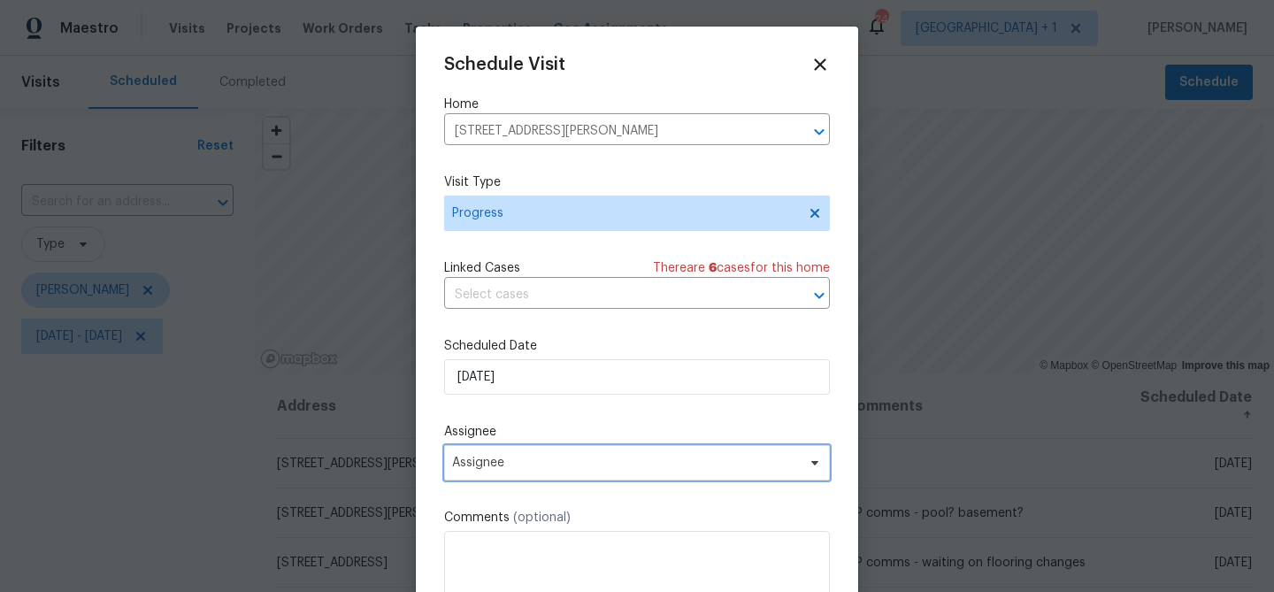
click at [507, 468] on span "Assignee" at bounding box center [625, 463] width 347 height 14
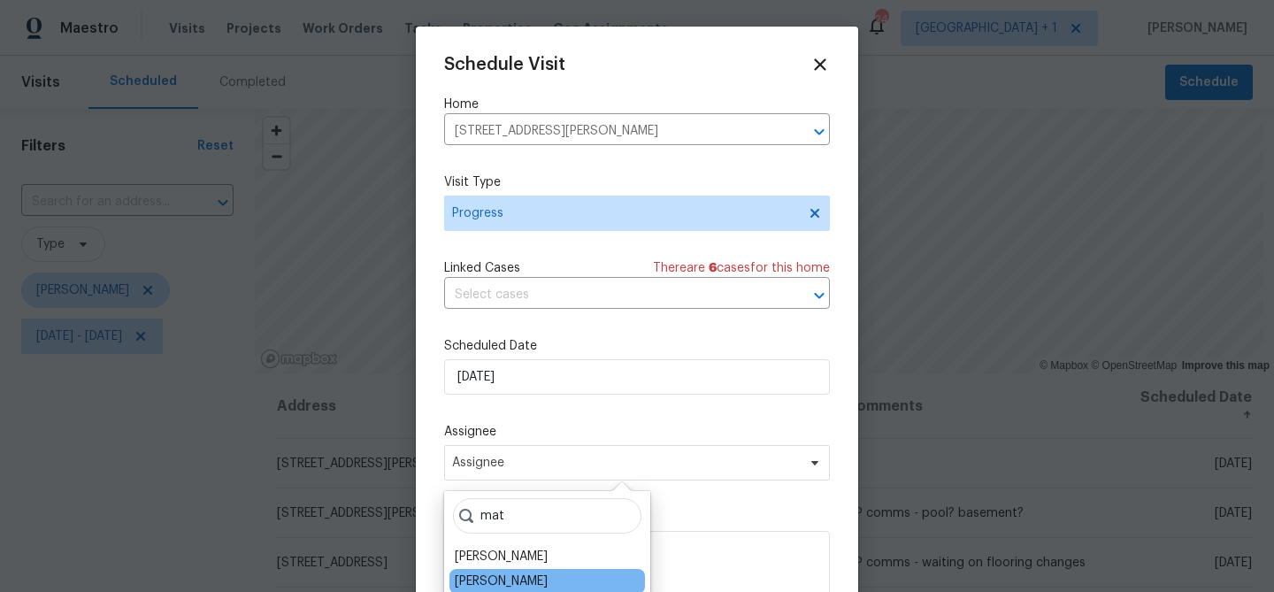
type input "mat"
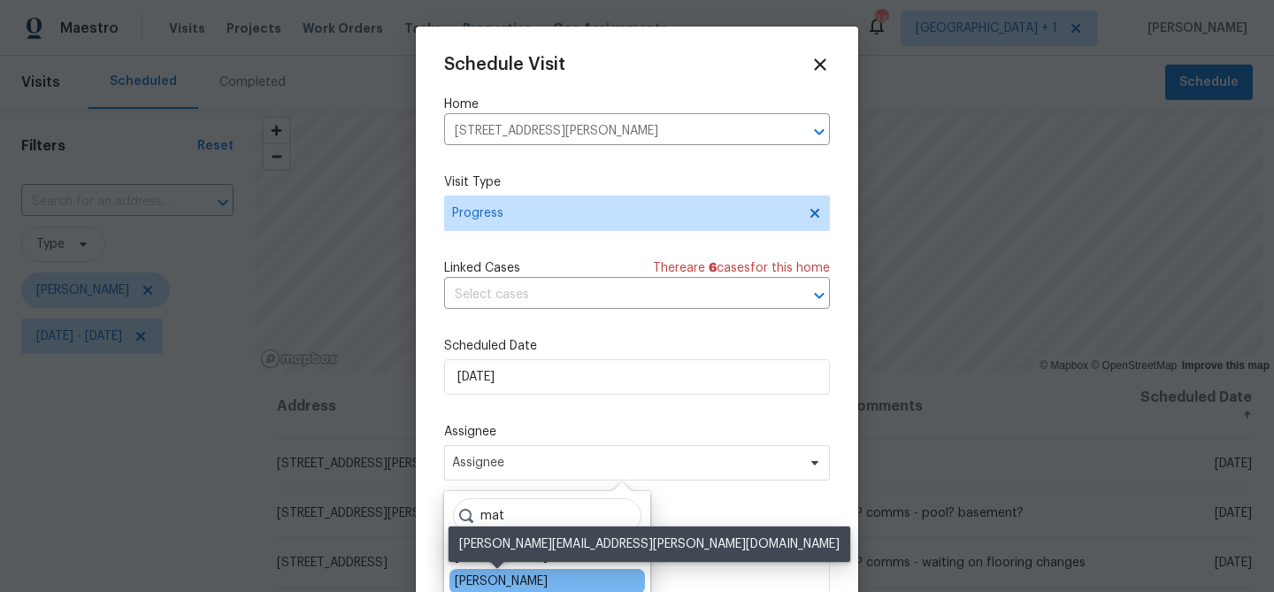
click at [496, 573] on div "[PERSON_NAME]" at bounding box center [501, 582] width 93 height 18
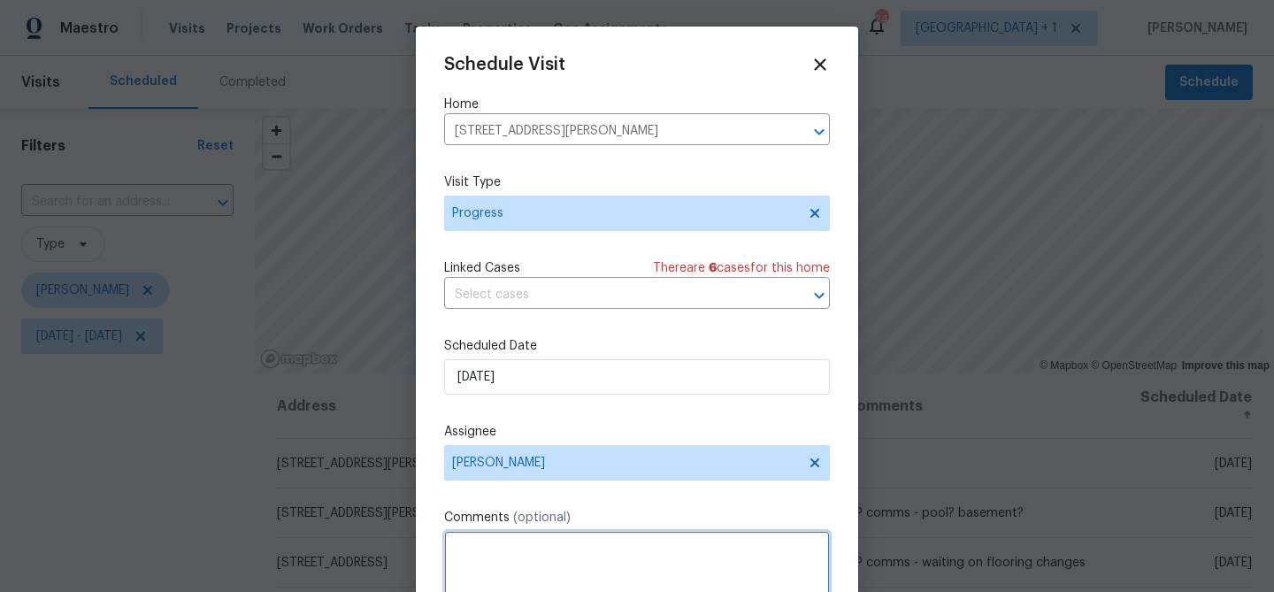
click at [496, 573] on textarea at bounding box center [637, 566] width 386 height 71
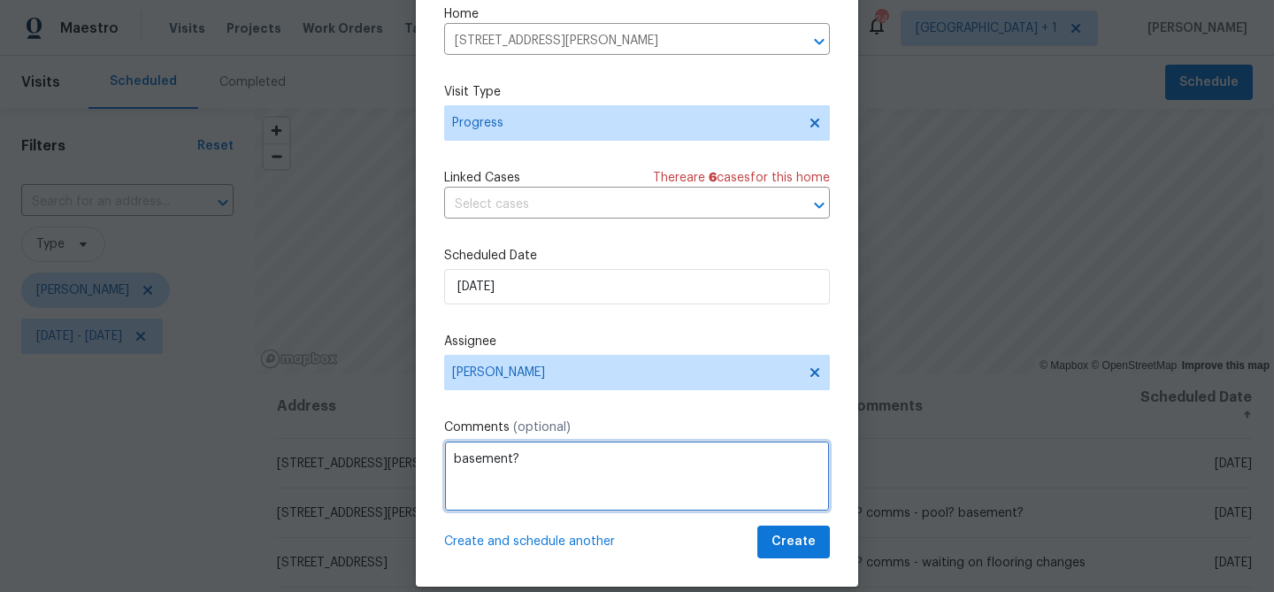
scroll to position [81, 0]
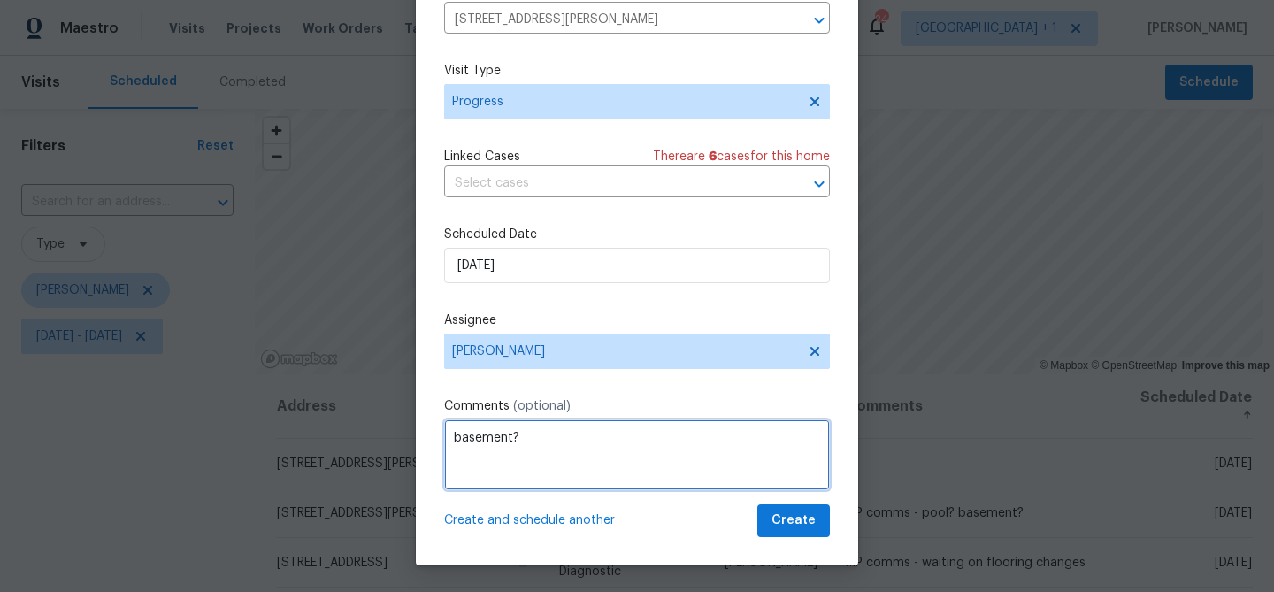
type textarea "basement?"
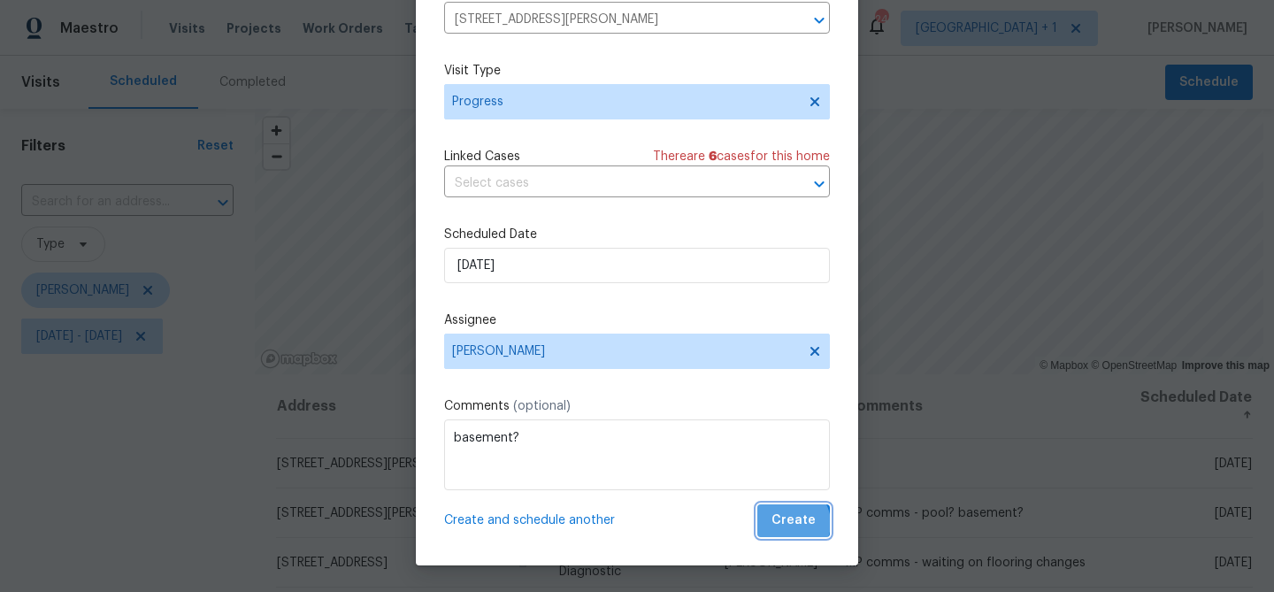
click at [794, 523] on span "Create" at bounding box center [794, 521] width 44 height 22
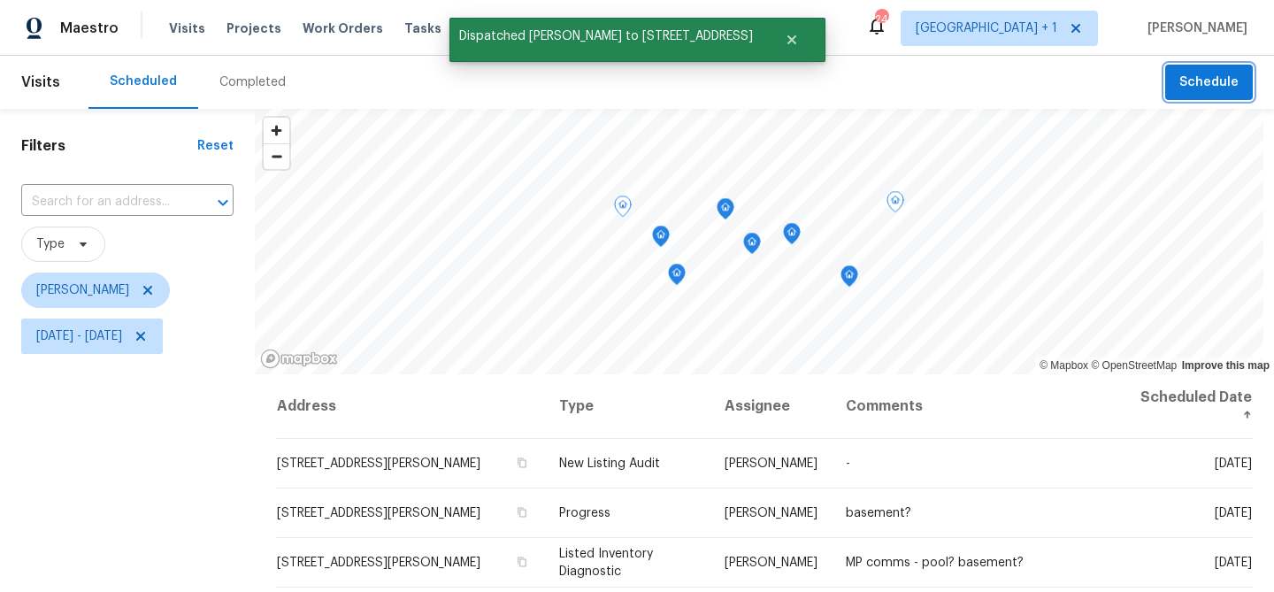
scroll to position [0, 0]
click at [903, 202] on icon "Map marker" at bounding box center [896, 202] width 16 height 20
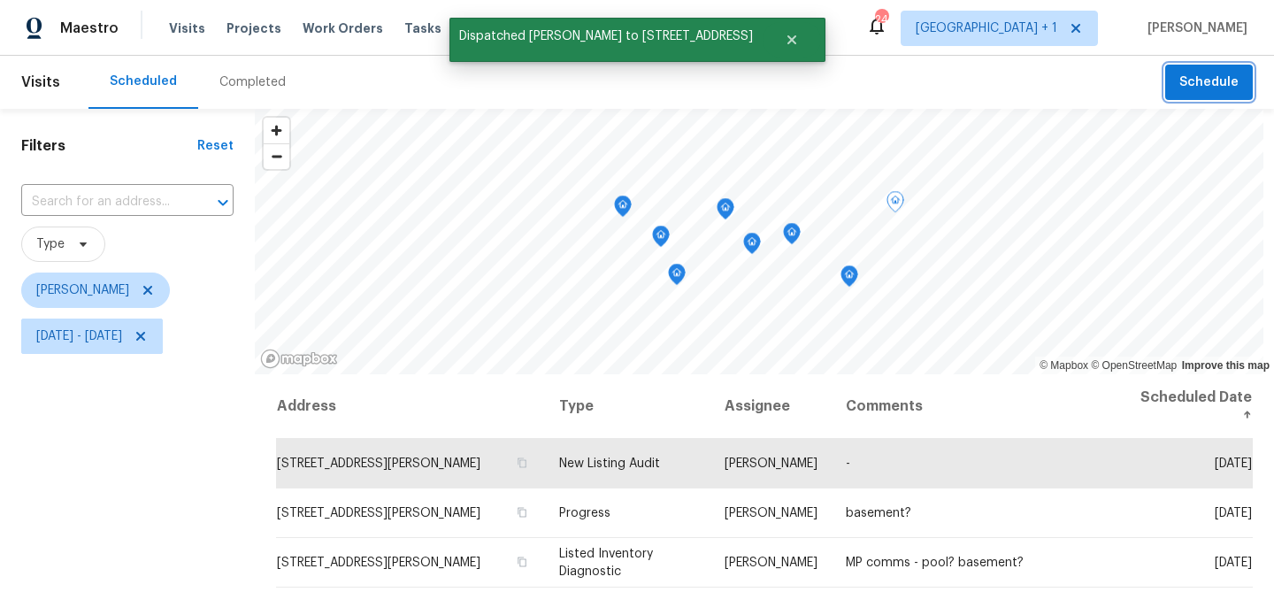
click at [856, 282] on icon "Map marker" at bounding box center [850, 276] width 16 height 20
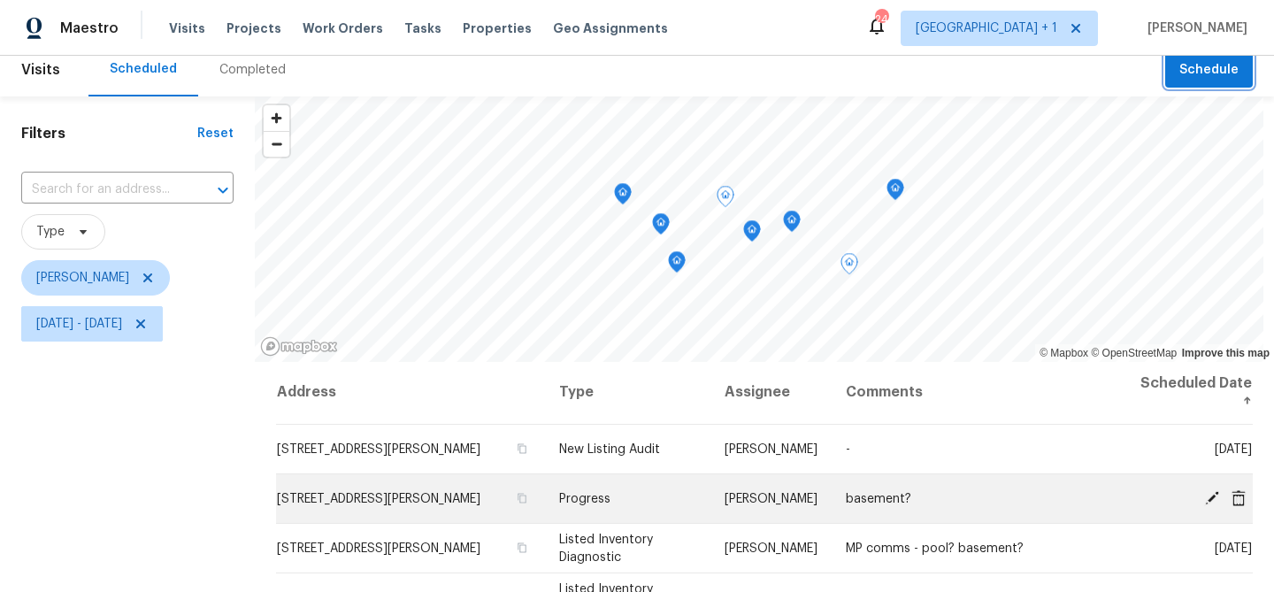
scroll to position [8, 0]
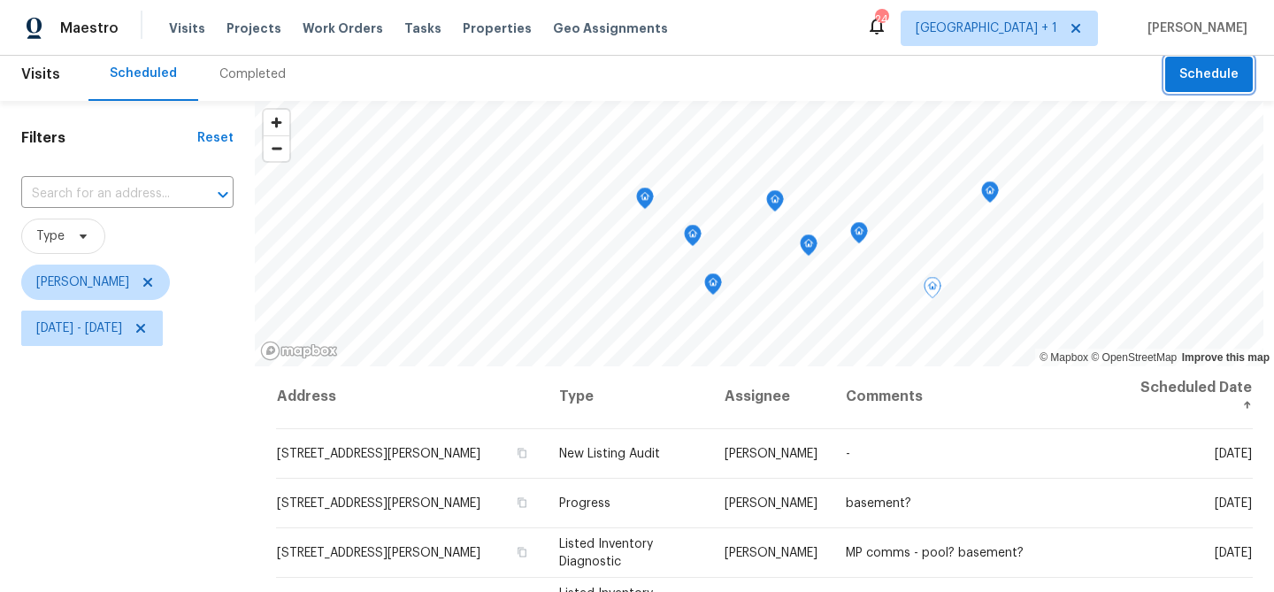
click at [652, 199] on icon "Map marker" at bounding box center [645, 198] width 16 height 20
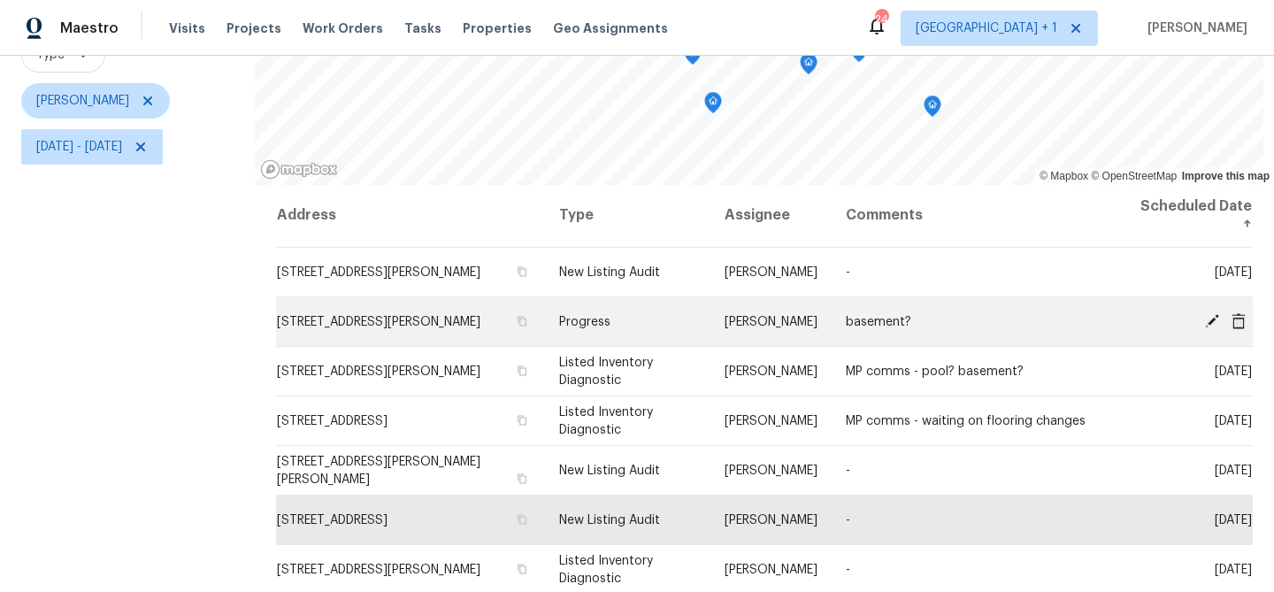
scroll to position [202, 0]
